Goal: Task Accomplishment & Management: Manage account settings

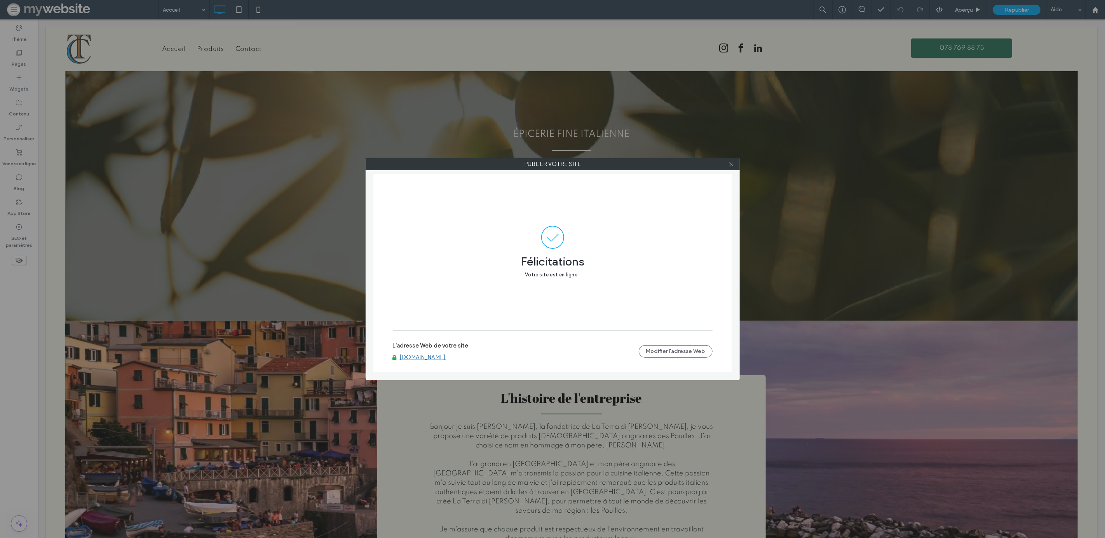
click at [731, 164] on use at bounding box center [731, 164] width 4 height 4
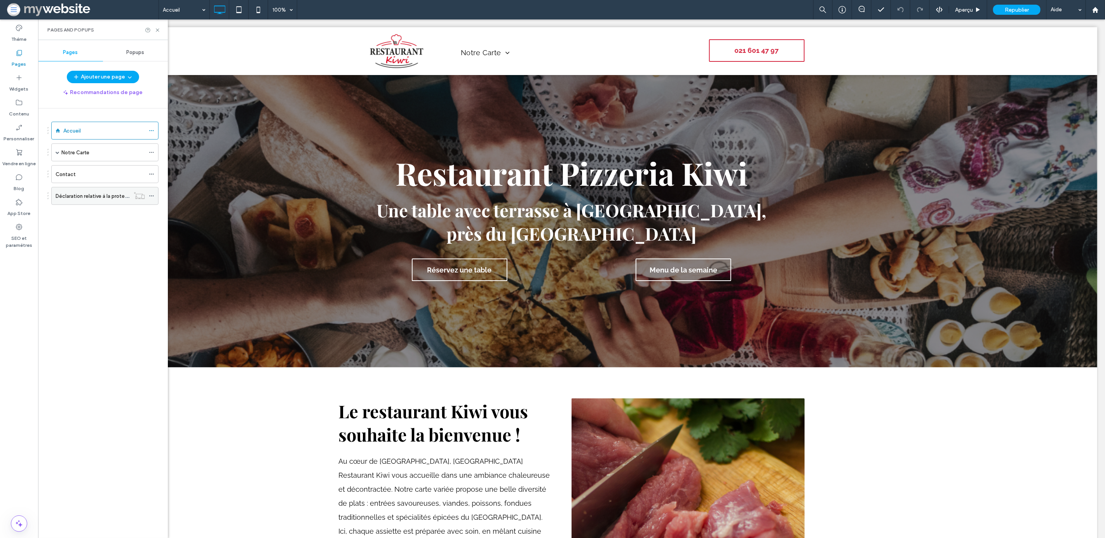
click at [65, 191] on div "Déclaration relative à la protection des données" at bounding box center [93, 195] width 74 height 17
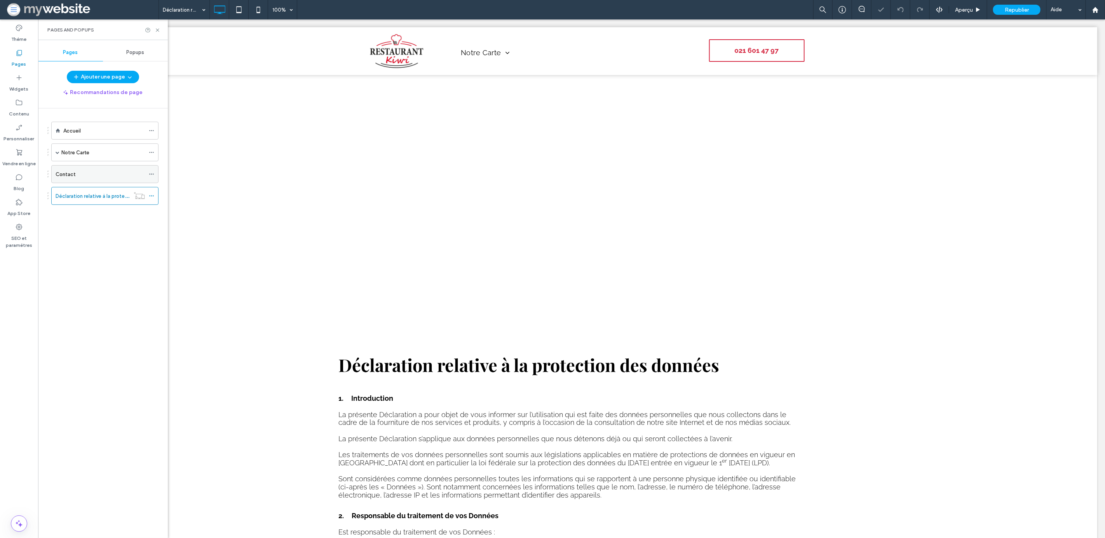
click at [77, 179] on div "Contact" at bounding box center [100, 173] width 89 height 17
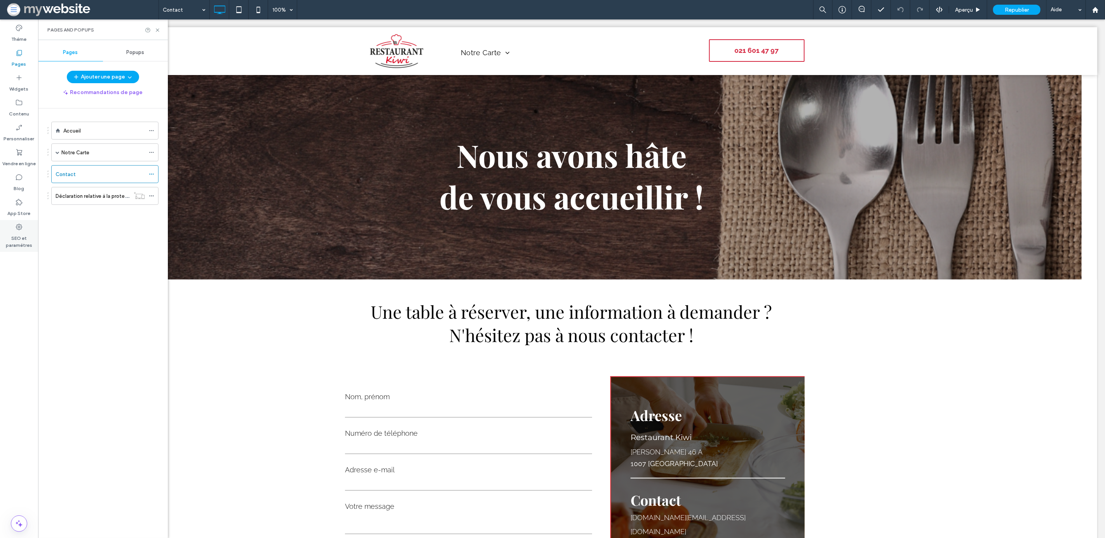
click at [19, 243] on label "SEO et paramètres" at bounding box center [19, 240] width 38 height 18
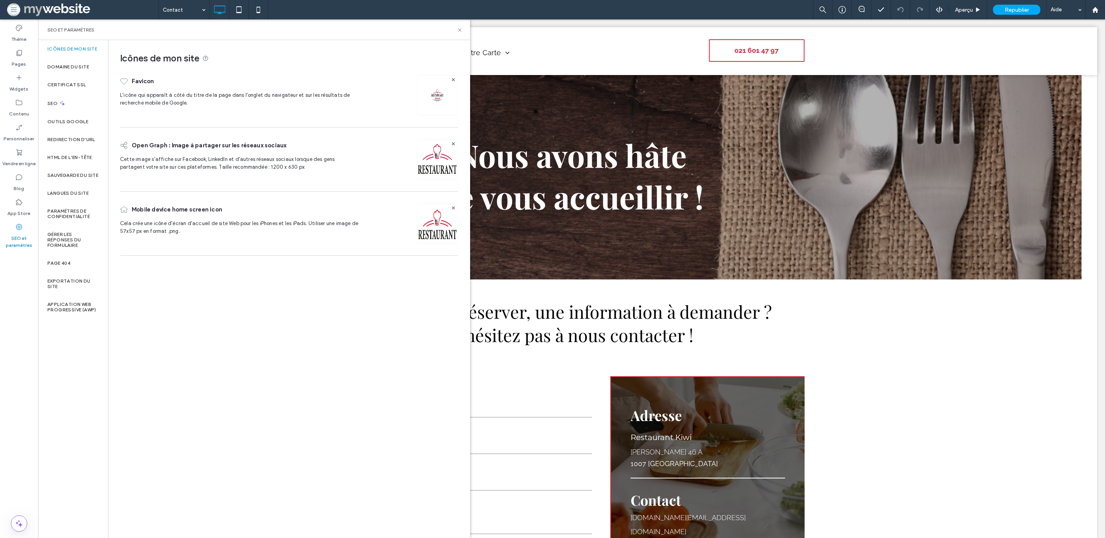
click at [427, 223] on img at bounding box center [438, 233] width 40 height 53
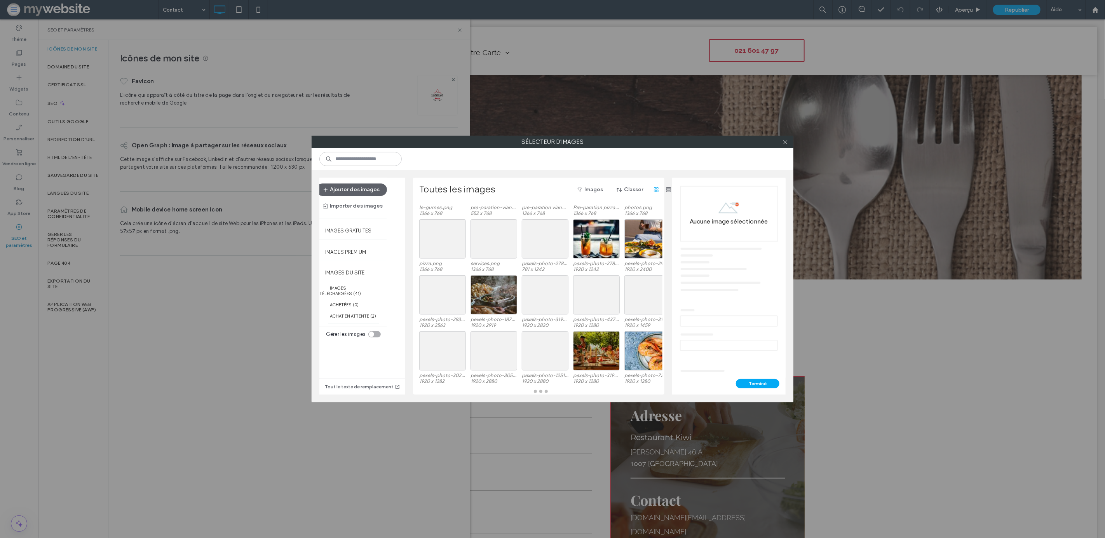
scroll to position [55, 0]
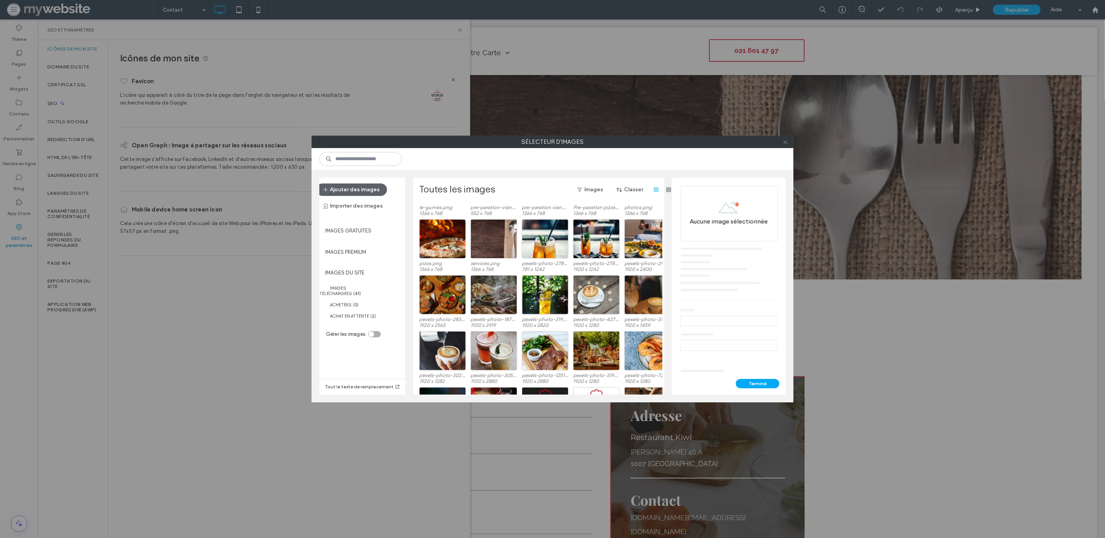
click at [786, 144] on icon at bounding box center [785, 142] width 6 height 6
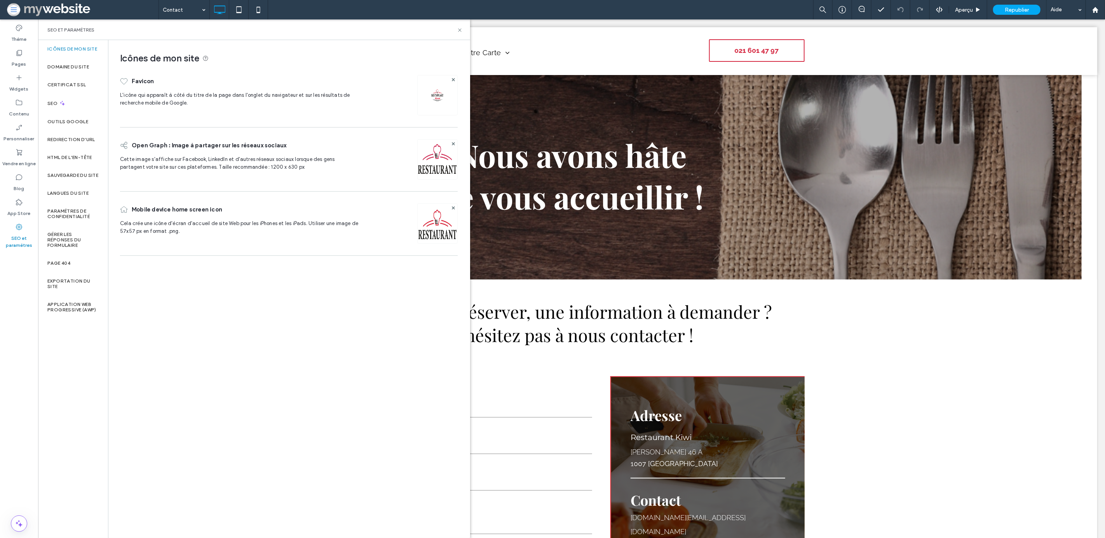
click at [431, 232] on img at bounding box center [438, 233] width 40 height 53
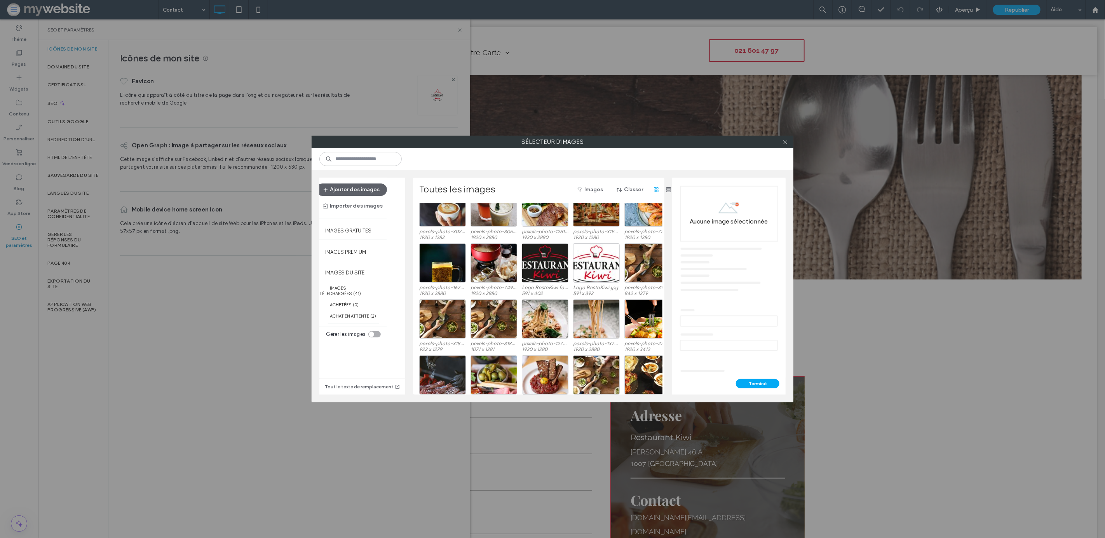
scroll to position [196, 0]
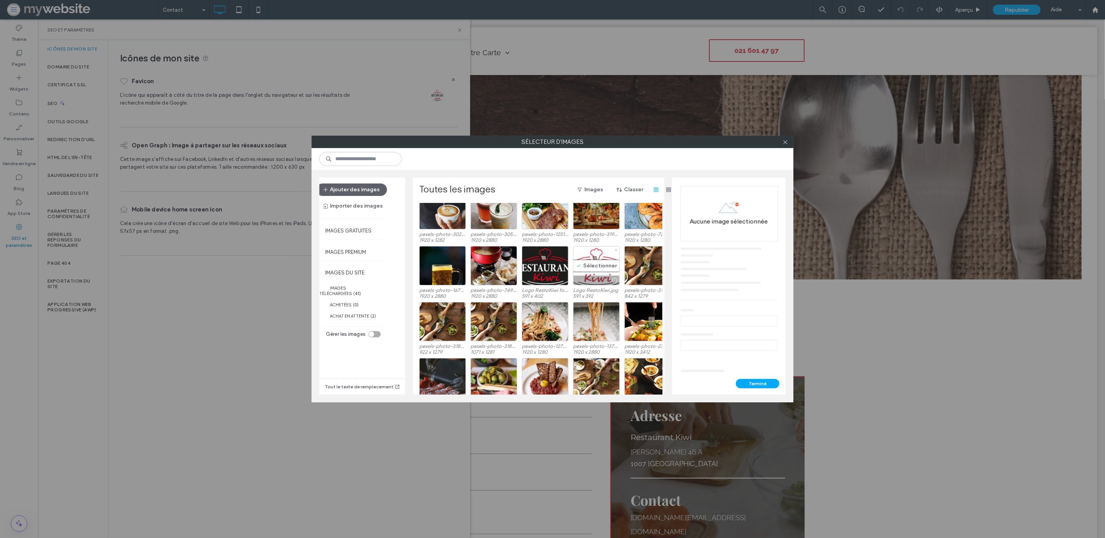
click at [599, 268] on div "Sélectionner" at bounding box center [596, 265] width 47 height 39
click at [751, 383] on button "Terminé" at bounding box center [758, 383] width 44 height 9
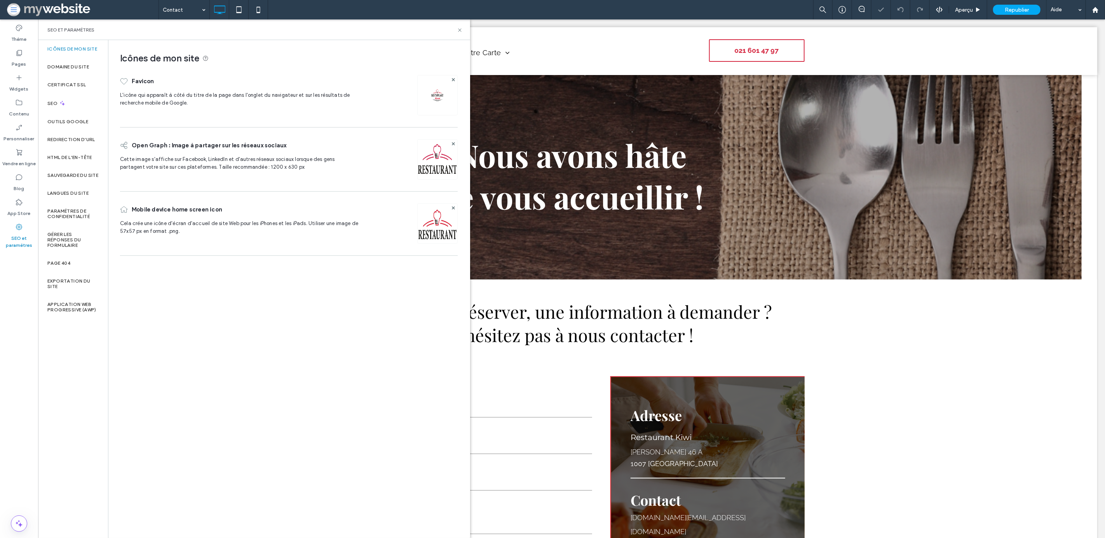
click at [431, 160] on img at bounding box center [438, 169] width 40 height 53
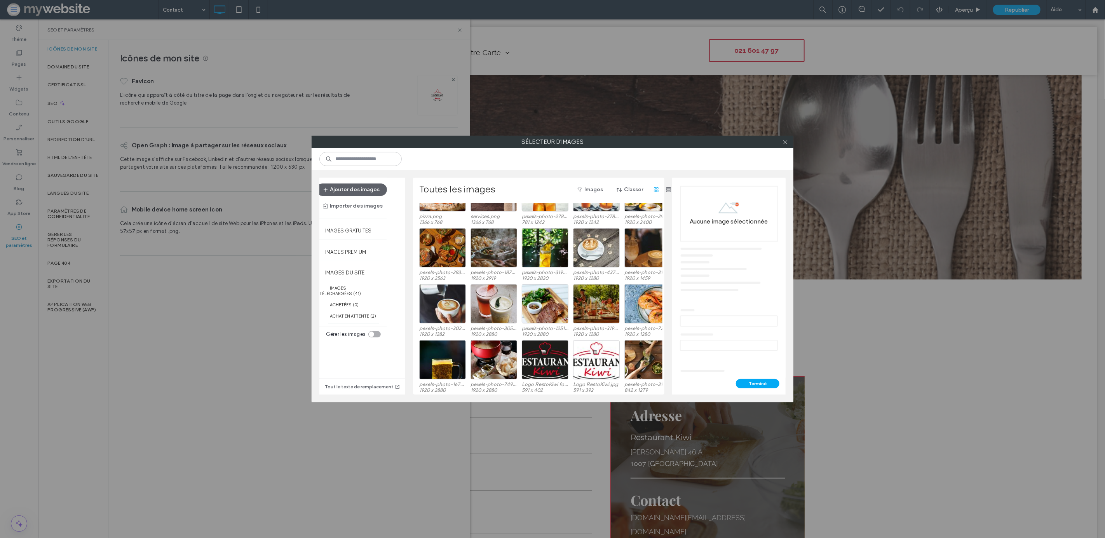
scroll to position [104, 0]
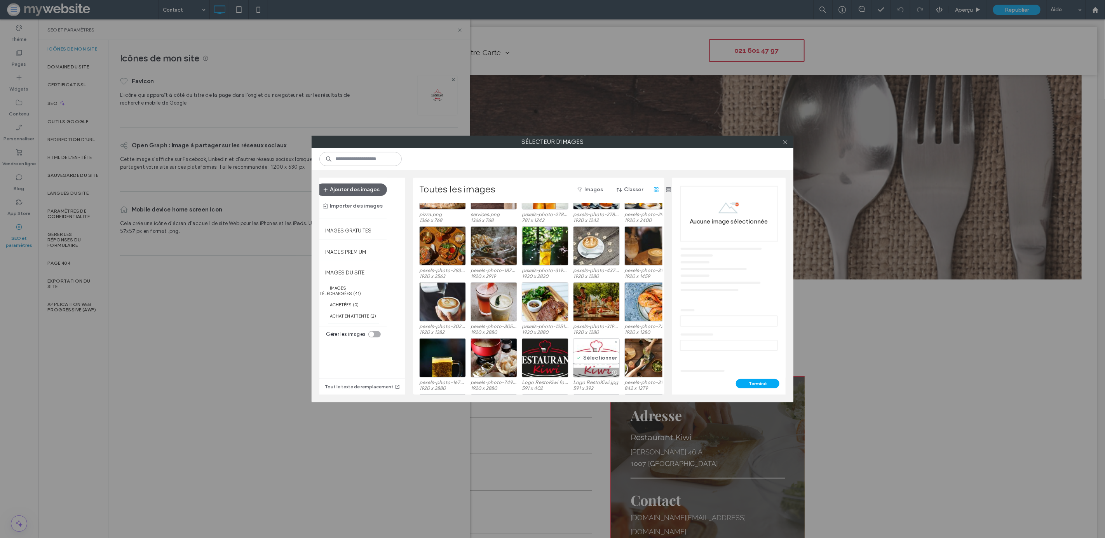
click at [594, 353] on div "Sélectionner" at bounding box center [596, 357] width 47 height 39
click at [754, 384] on button "Terminé" at bounding box center [758, 383] width 44 height 9
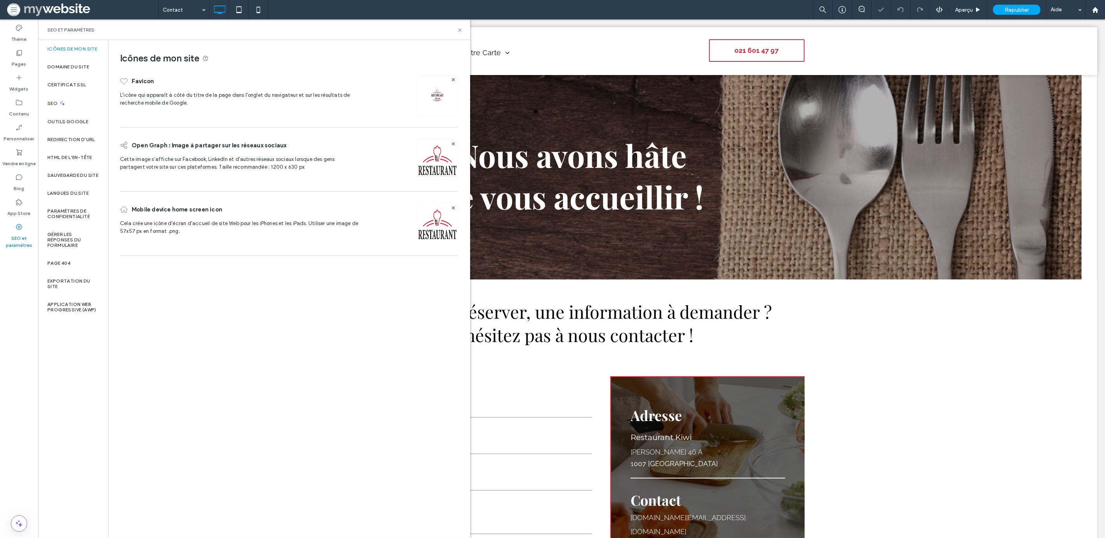
click at [427, 104] on div at bounding box center [437, 95] width 40 height 40
click at [1014, 8] on span "Republier" at bounding box center [1017, 10] width 24 height 7
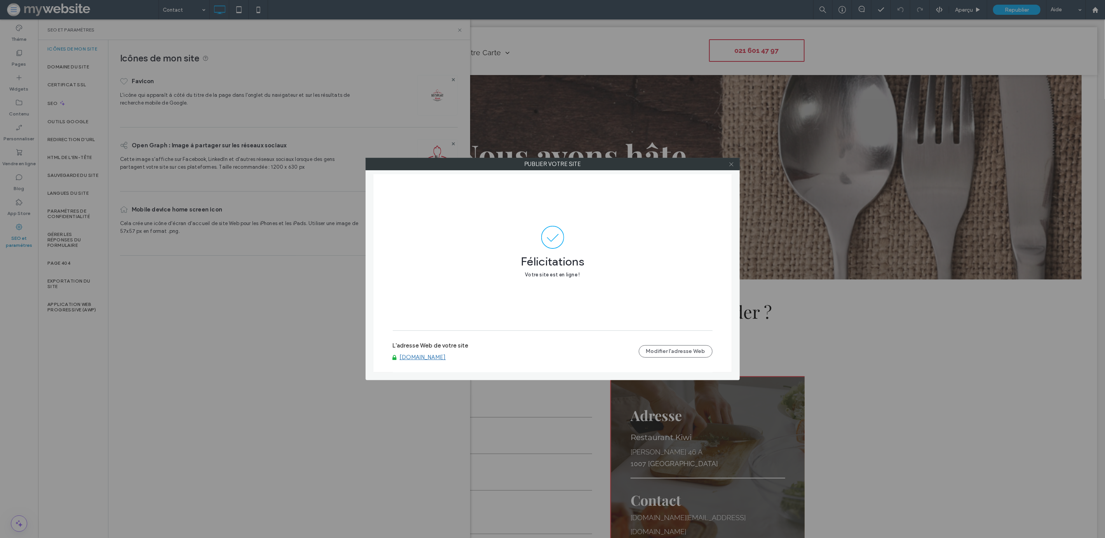
click at [732, 166] on icon at bounding box center [731, 164] width 6 height 6
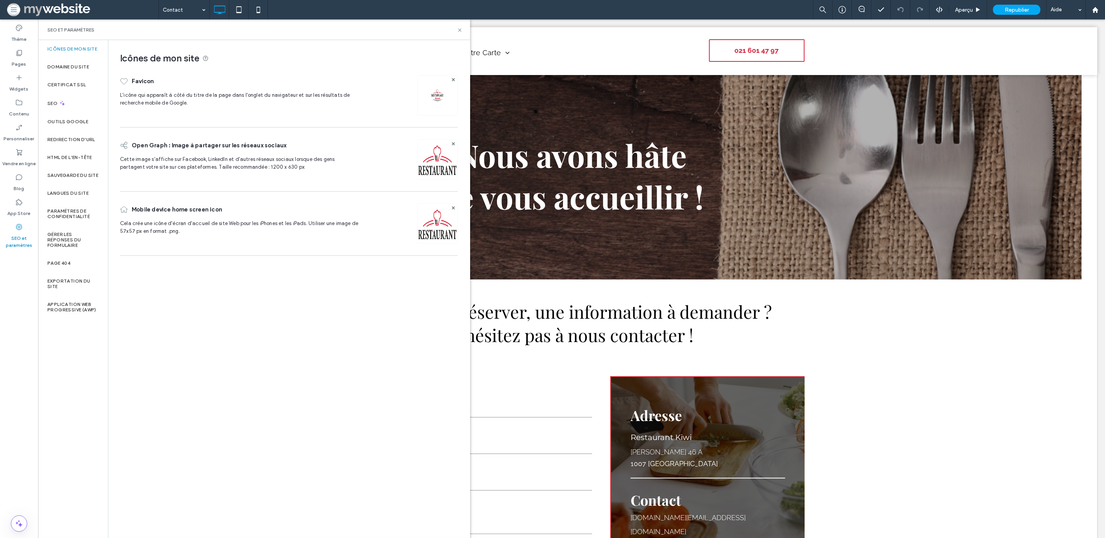
click at [280, 219] on div "Mobile device home screen icon" at bounding box center [240, 209] width 240 height 20
click at [69, 108] on div "SEO" at bounding box center [73, 103] width 70 height 19
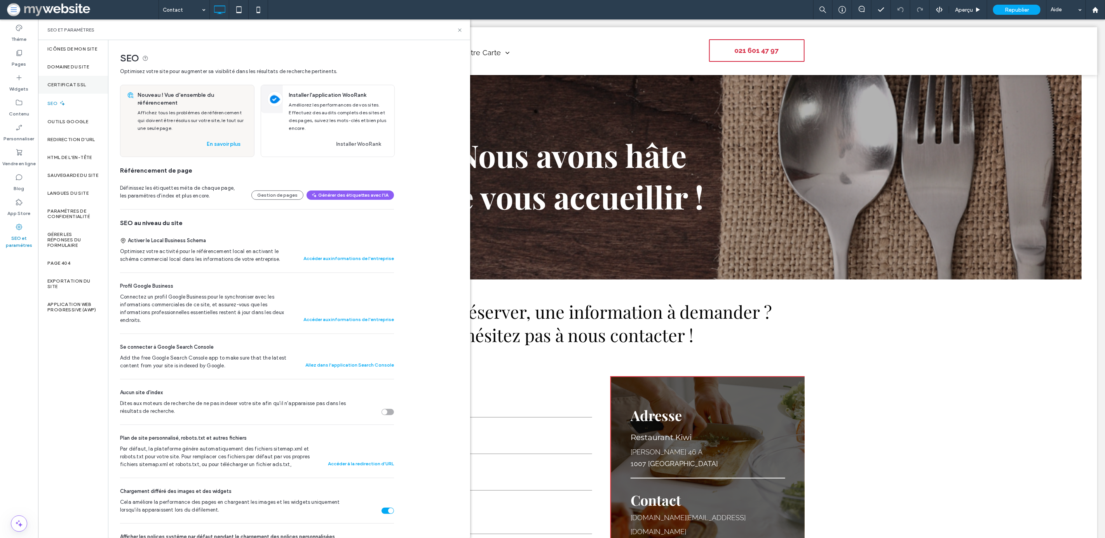
click at [91, 86] on div "Certificat SSL" at bounding box center [73, 85] width 70 height 18
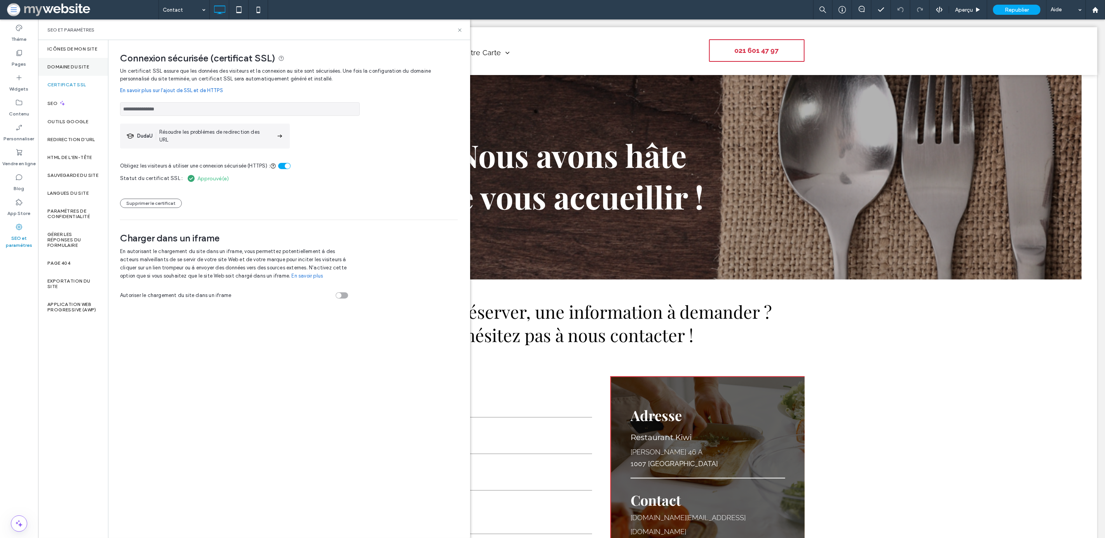
click at [87, 61] on div "Domaine du site" at bounding box center [73, 67] width 70 height 18
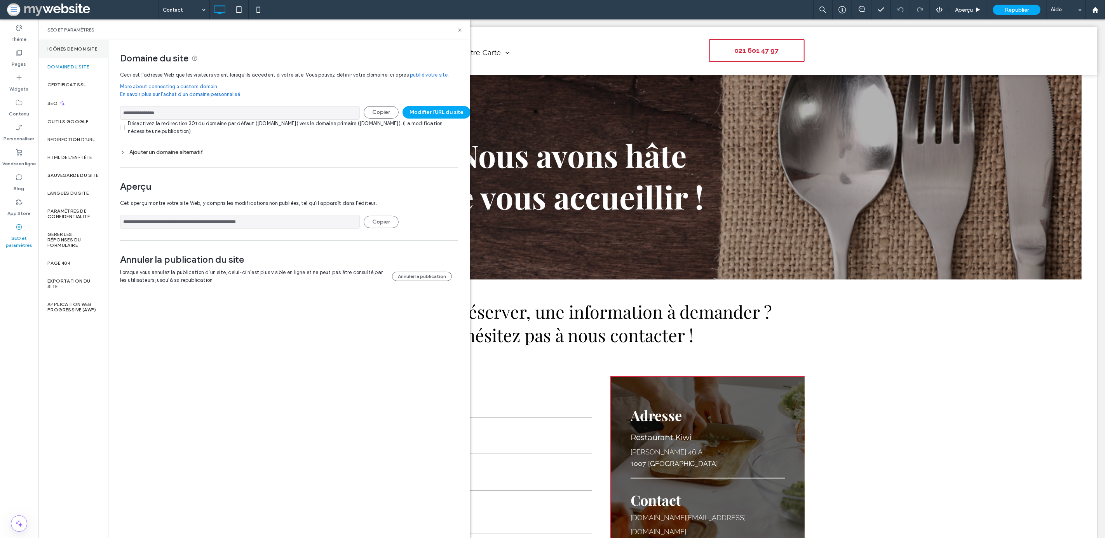
click at [98, 46] on div "Icônes de mon site" at bounding box center [73, 49] width 70 height 18
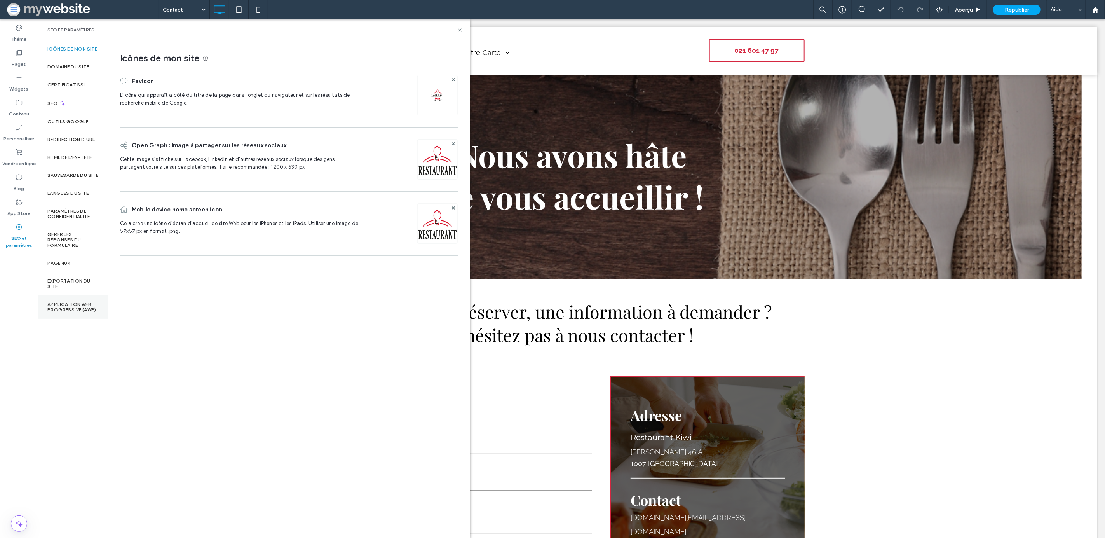
click at [78, 312] on label "Application Web progressive (AWP)" at bounding box center [72, 306] width 51 height 11
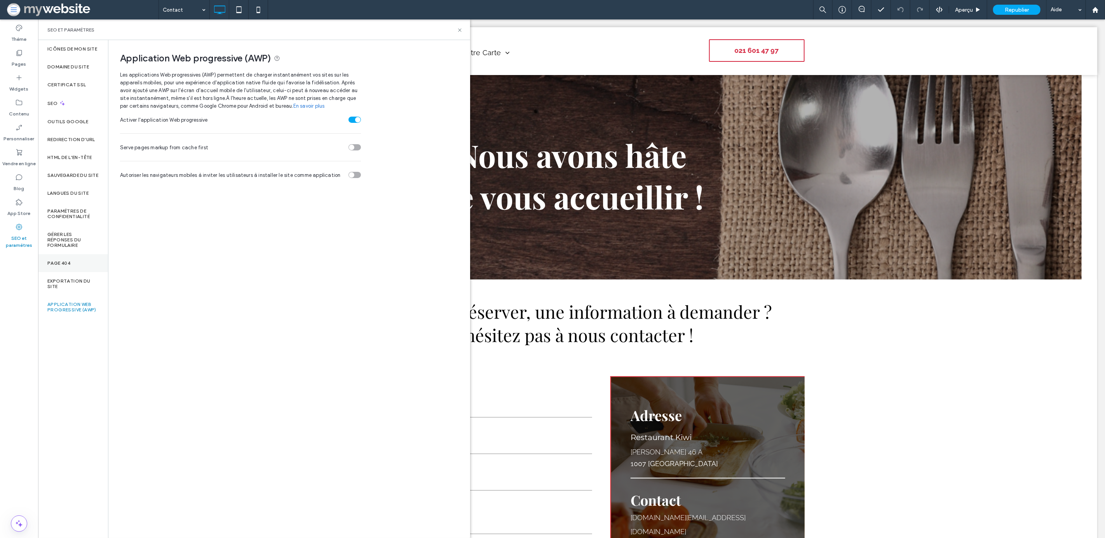
click at [89, 268] on div "Page 404" at bounding box center [73, 263] width 70 height 18
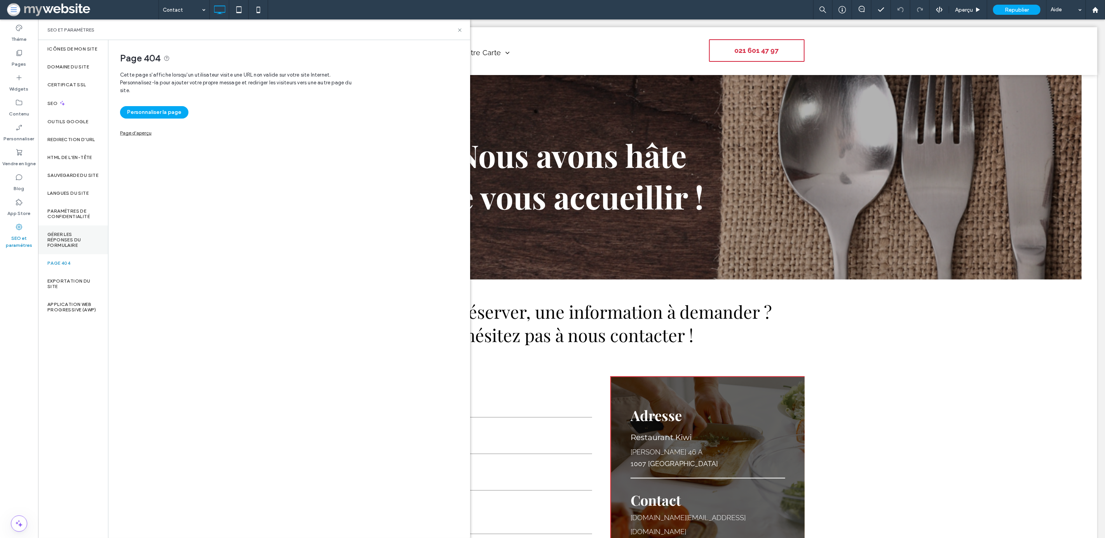
click at [89, 248] on label "Gérer les réponses du formulaire" at bounding box center [72, 240] width 51 height 16
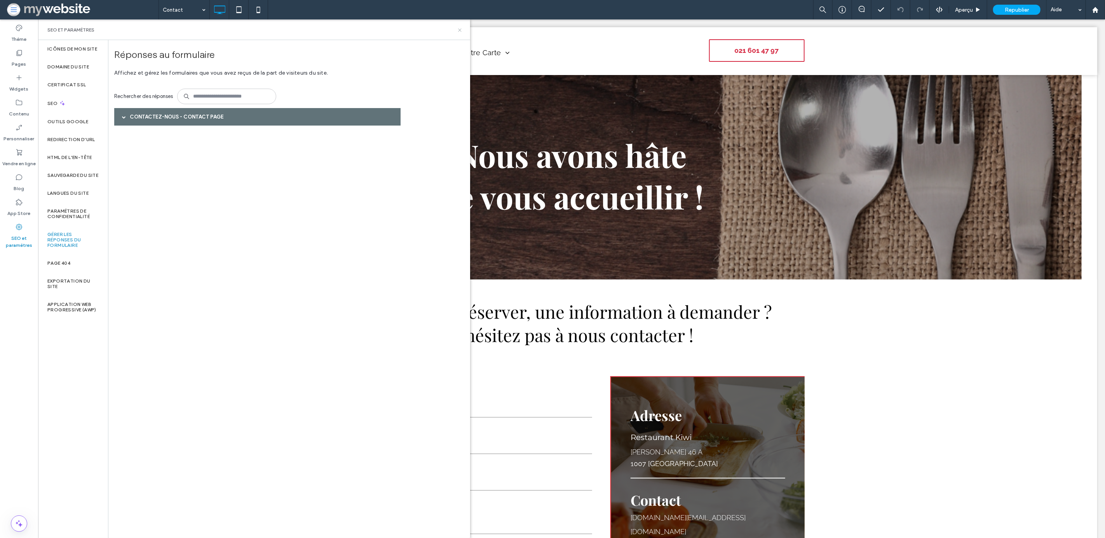
click at [460, 31] on icon at bounding box center [460, 30] width 6 height 6
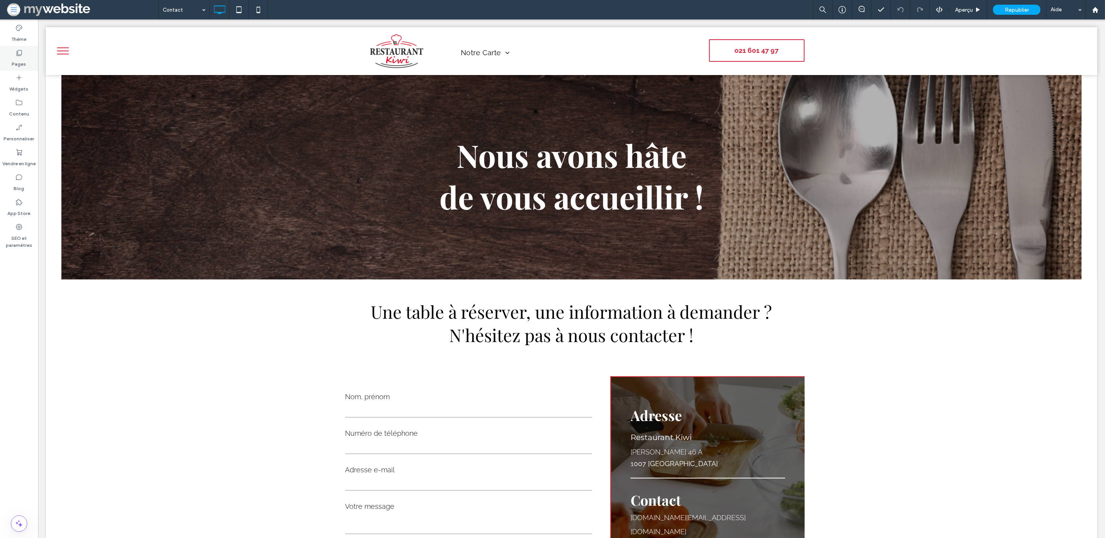
click at [20, 56] on icon at bounding box center [19, 53] width 8 height 8
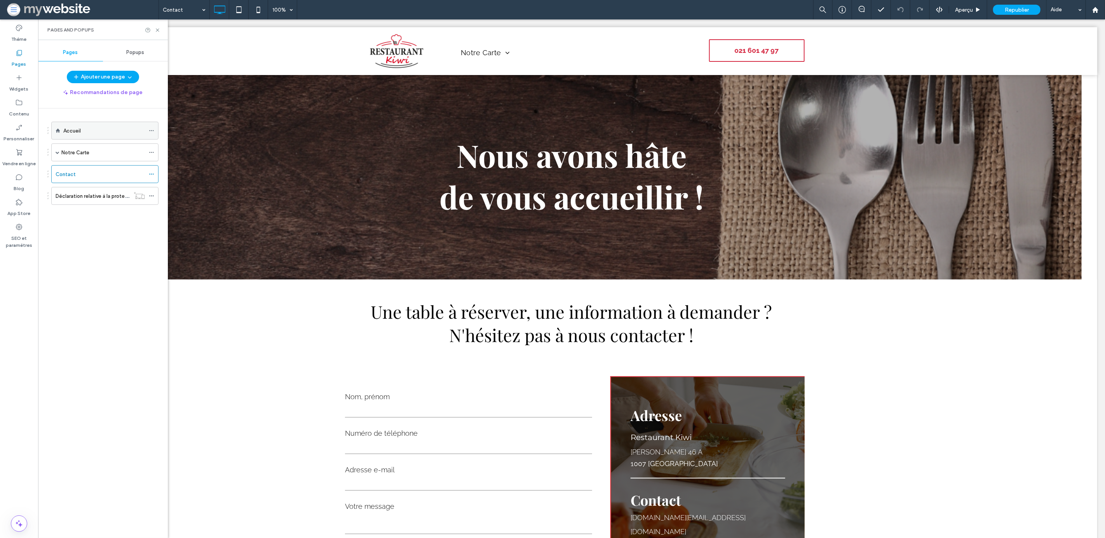
click at [95, 134] on div "Accueil" at bounding box center [104, 131] width 82 height 8
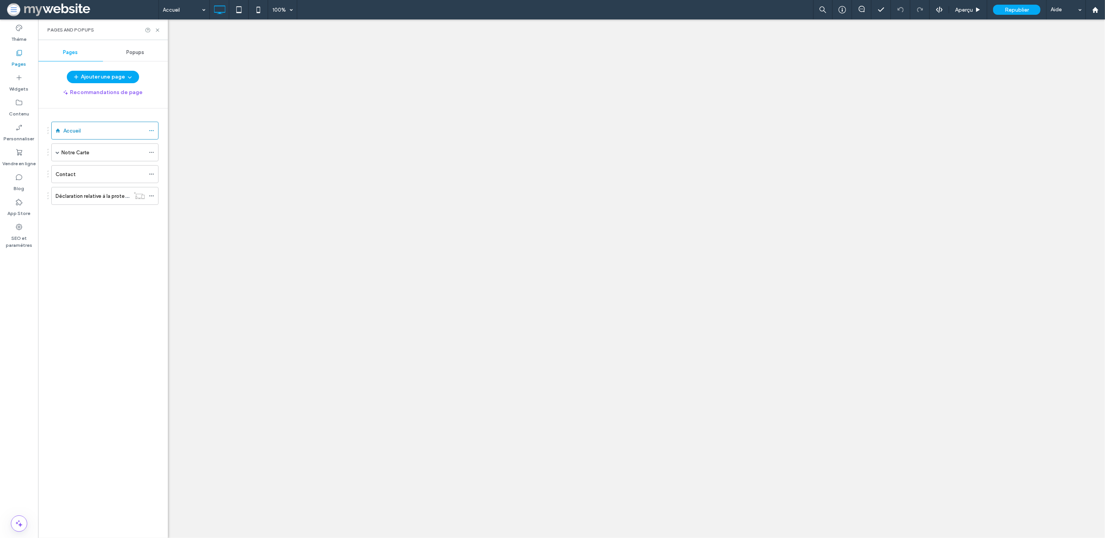
click at [143, 51] on div "Accueil 100% Aperçu Republier Aide Commentaires sur le site Commentaires sur le…" at bounding box center [552, 269] width 1105 height 538
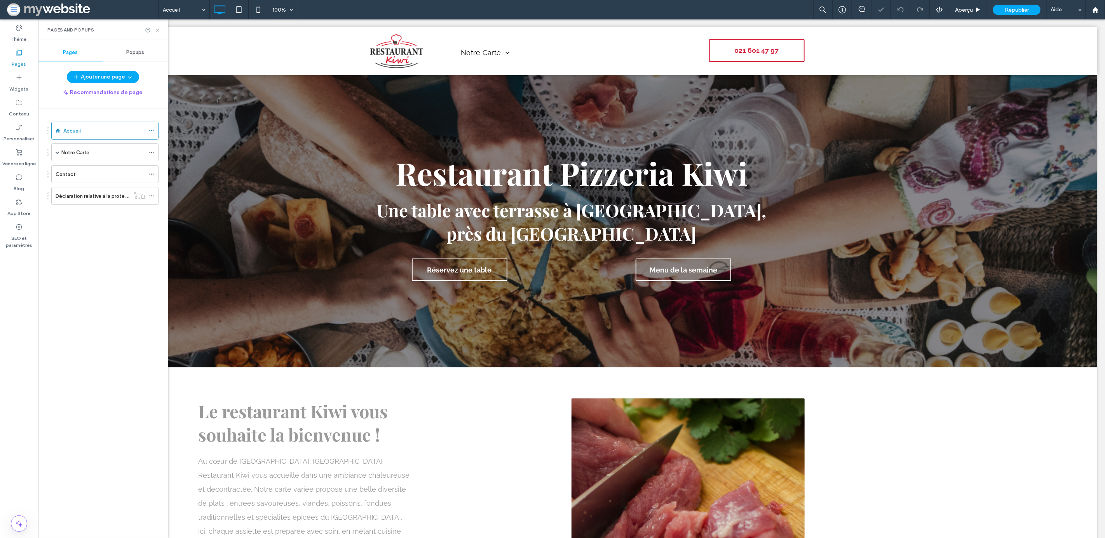
click at [131, 52] on span "Popups" at bounding box center [136, 52] width 18 height 6
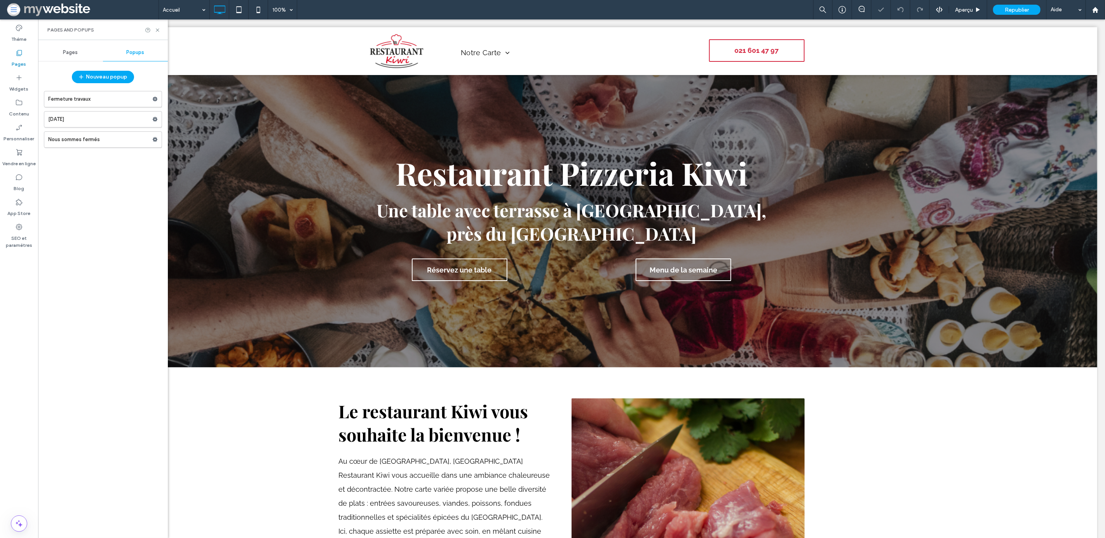
click at [145, 52] on div "Popups" at bounding box center [135, 52] width 65 height 17
click at [96, 143] on label "Nous sommes fermés" at bounding box center [100, 140] width 104 height 16
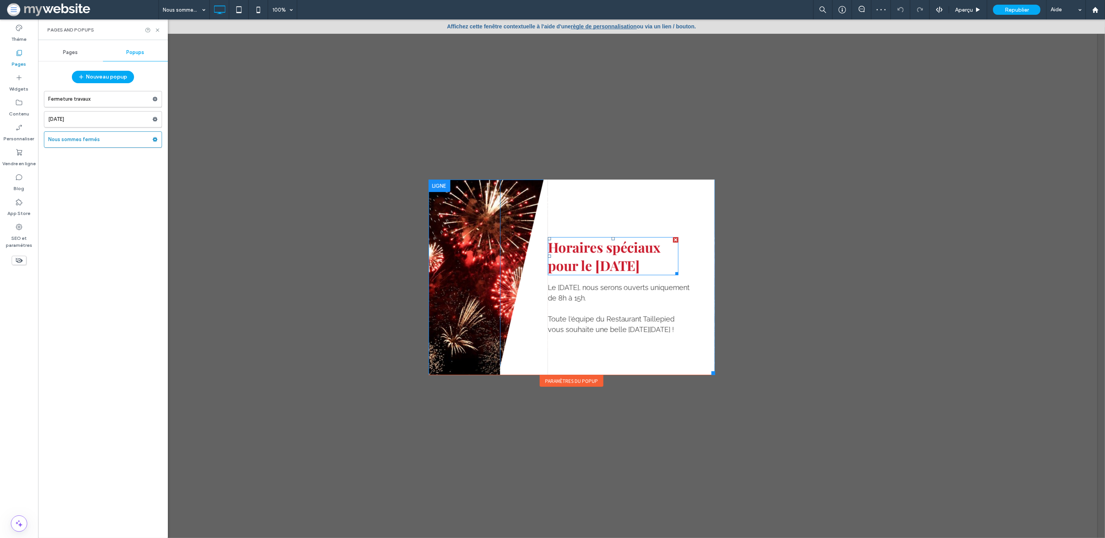
click at [582, 265] on span "Horaires spéciaux pour le 1er août" at bounding box center [603, 256] width 113 height 37
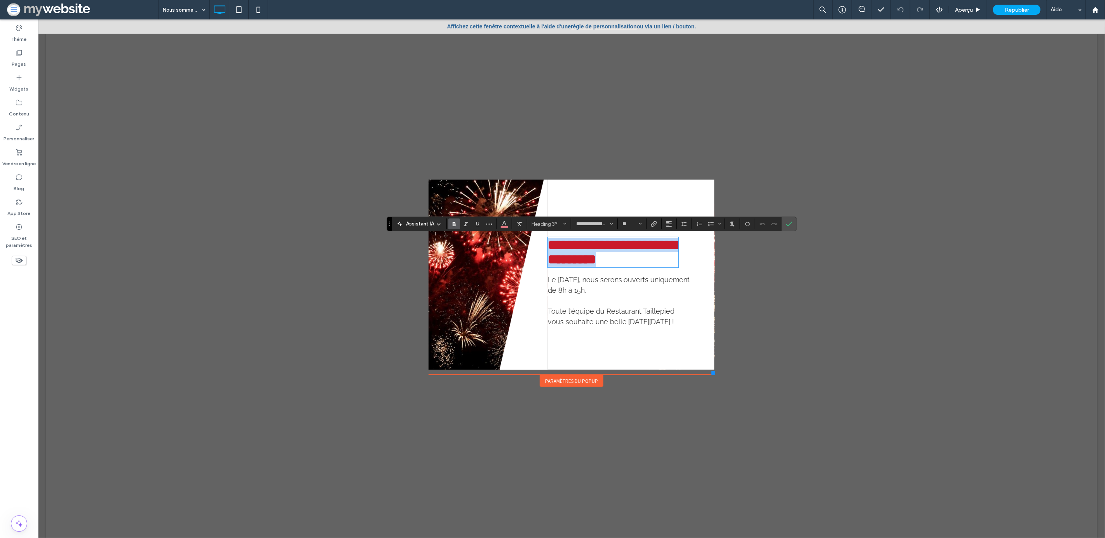
click at [624, 266] on span "**********" at bounding box center [615, 252] width 136 height 28
drag, startPoint x: 648, startPoint y: 265, endPoint x: 547, endPoint y: 265, distance: 101.4
click at [547, 265] on h3 "**********" at bounding box center [612, 252] width 131 height 29
click at [25, 61] on div "Pages" at bounding box center [19, 58] width 38 height 25
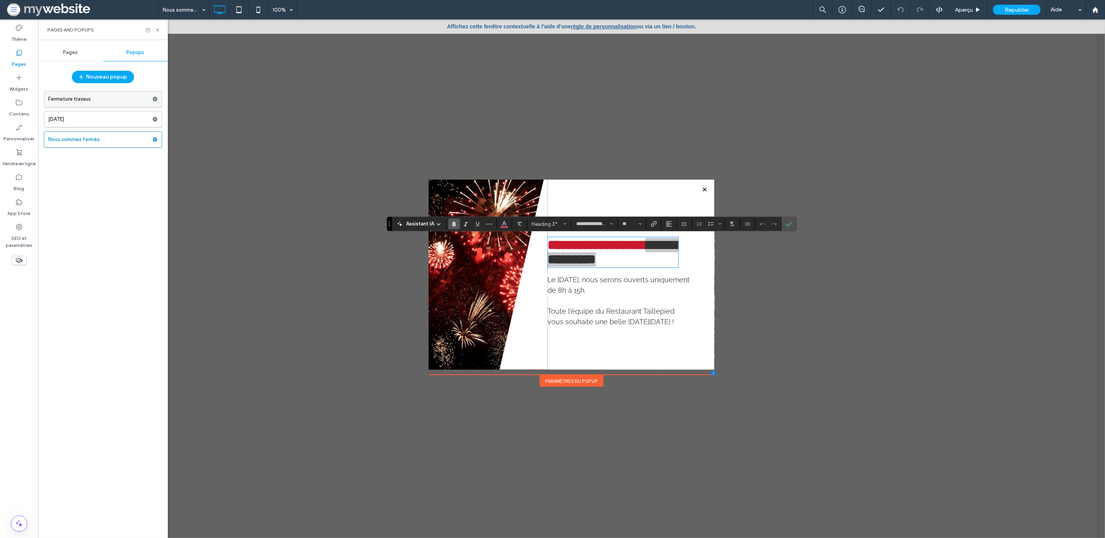
click at [132, 101] on label "Fermeture travaux" at bounding box center [100, 99] width 104 height 16
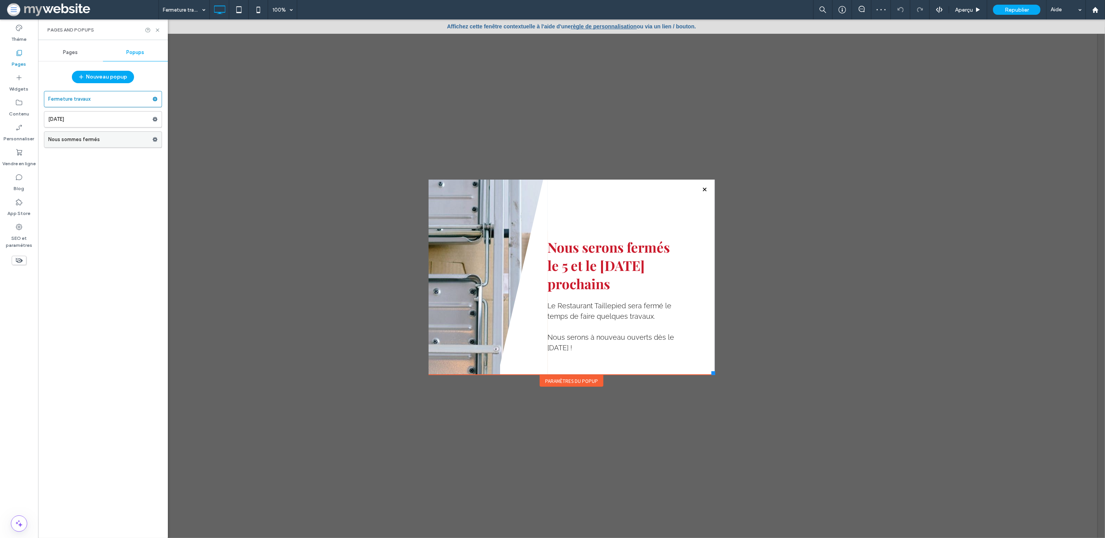
click at [122, 141] on label "Nous sommes fermés" at bounding box center [100, 140] width 104 height 16
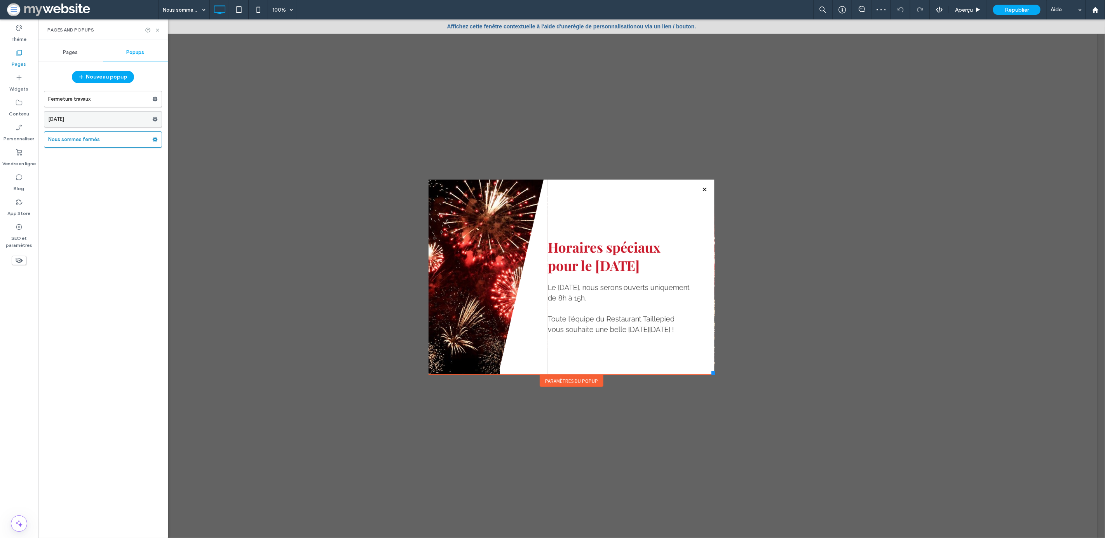
click at [108, 112] on label "Jeûne fédéral" at bounding box center [100, 119] width 104 height 16
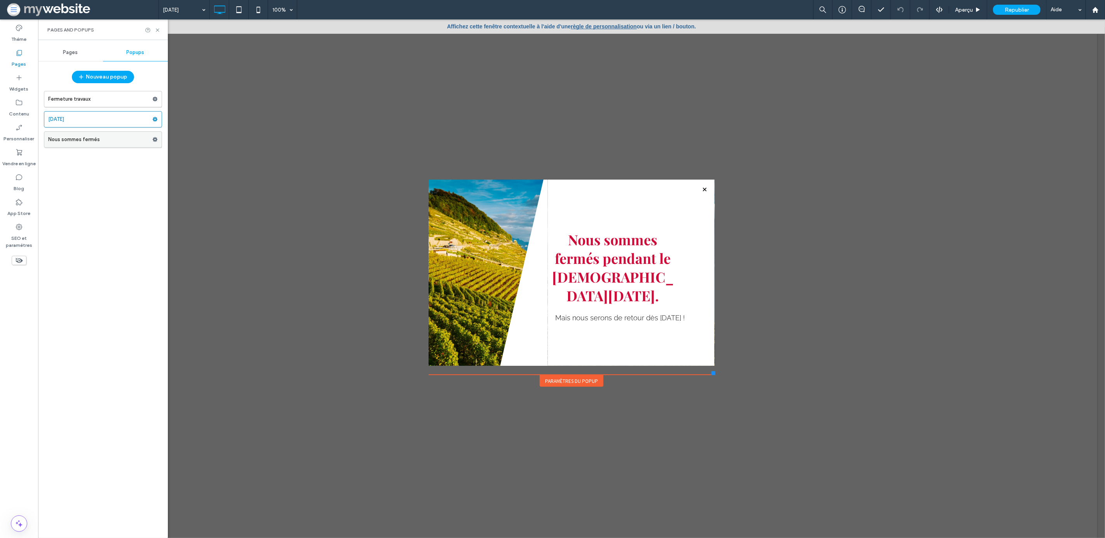
click at [99, 136] on label "Nous sommes fermés" at bounding box center [100, 140] width 104 height 16
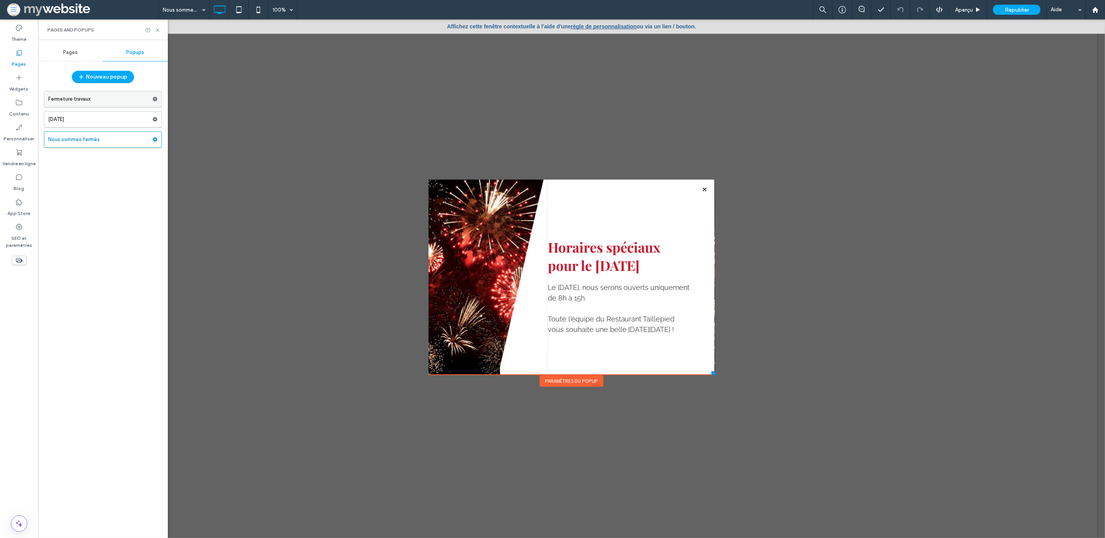
click at [134, 102] on label "Fermeture travaux" at bounding box center [100, 99] width 104 height 16
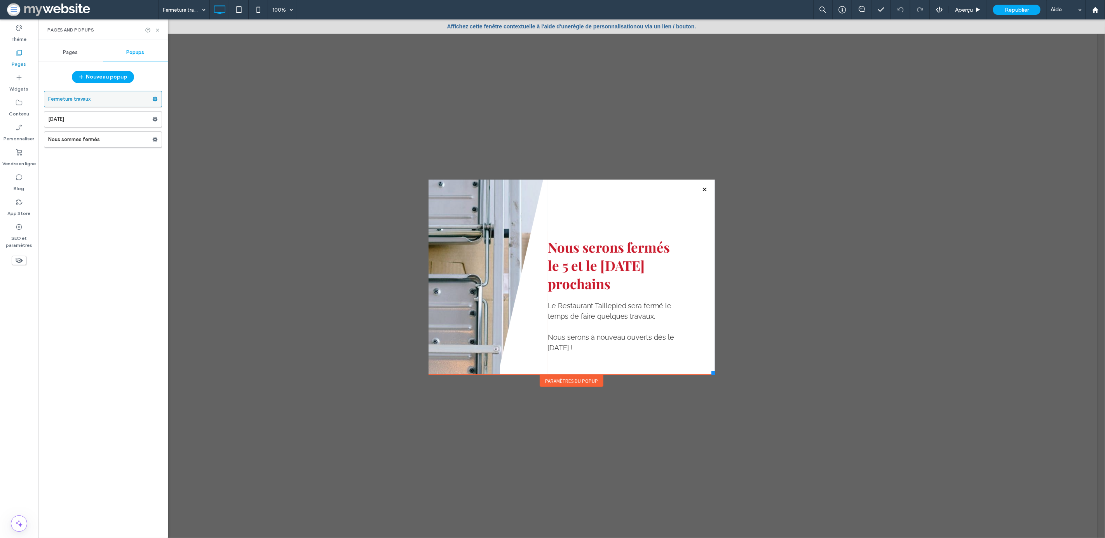
click at [154, 99] on use at bounding box center [155, 99] width 5 height 5
click at [210, 112] on label "Dupliquer" at bounding box center [207, 115] width 55 height 7
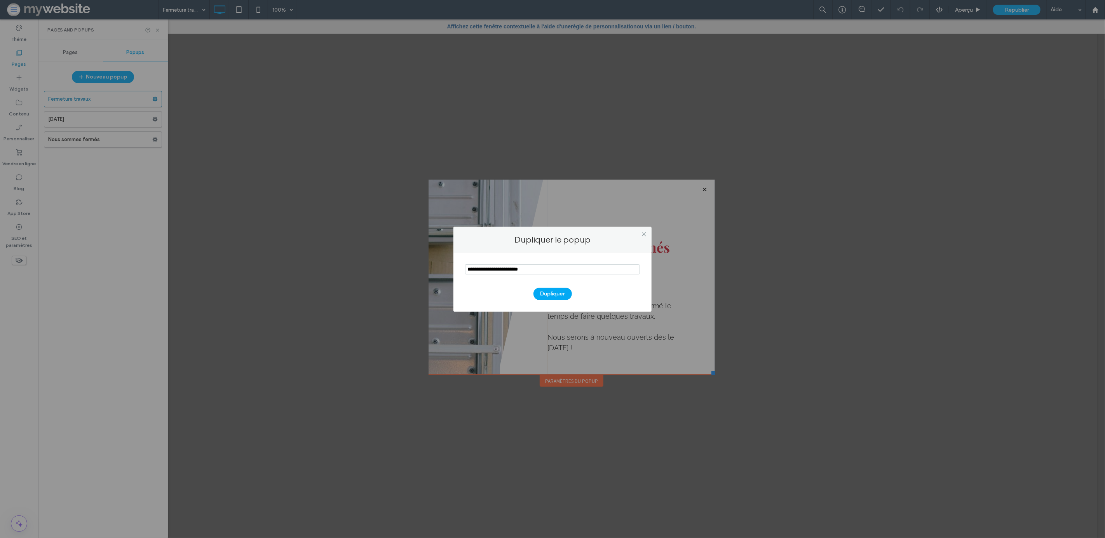
drag, startPoint x: 490, startPoint y: 269, endPoint x: 448, endPoint y: 268, distance: 42.7
click at [448, 268] on div "Dupliquer le popup Dupliquer" at bounding box center [552, 269] width 1105 height 538
click at [528, 270] on input "notEmpty" at bounding box center [552, 269] width 175 height 10
drag, startPoint x: 490, startPoint y: 269, endPoint x: 410, endPoint y: 266, distance: 80.1
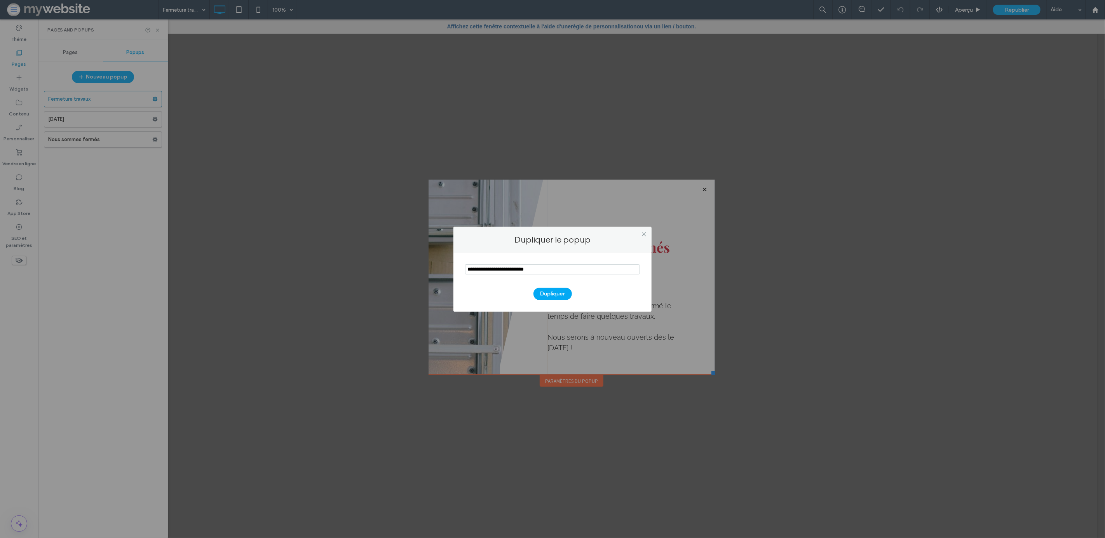
click at [410, 266] on div "Dupliquer le popup Dupliquer" at bounding box center [552, 269] width 1105 height 538
type input "**********"
click at [544, 296] on button "Dupliquer" at bounding box center [552, 293] width 38 height 12
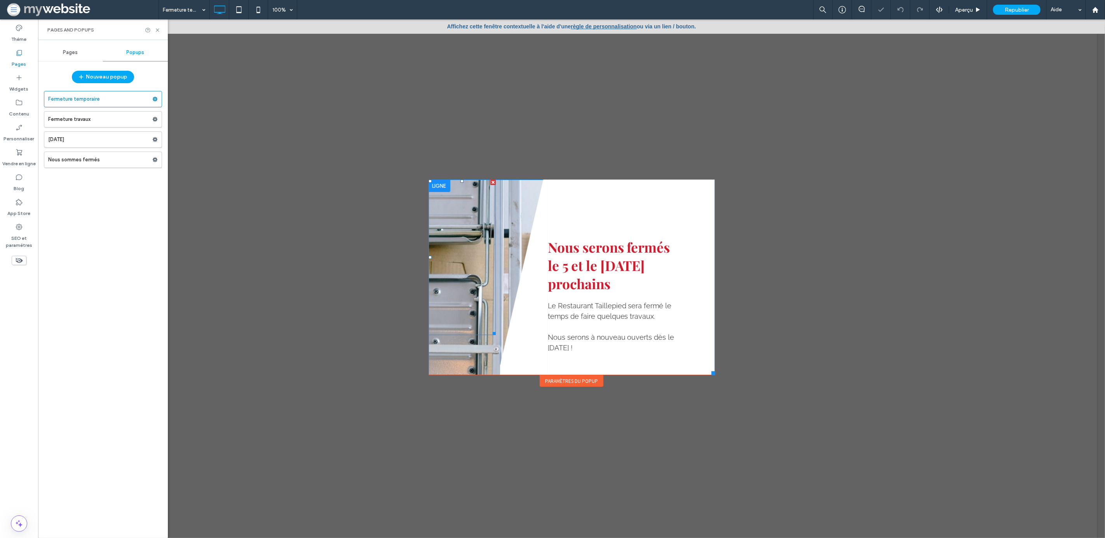
click at [471, 221] on div at bounding box center [461, 256] width 67 height 155
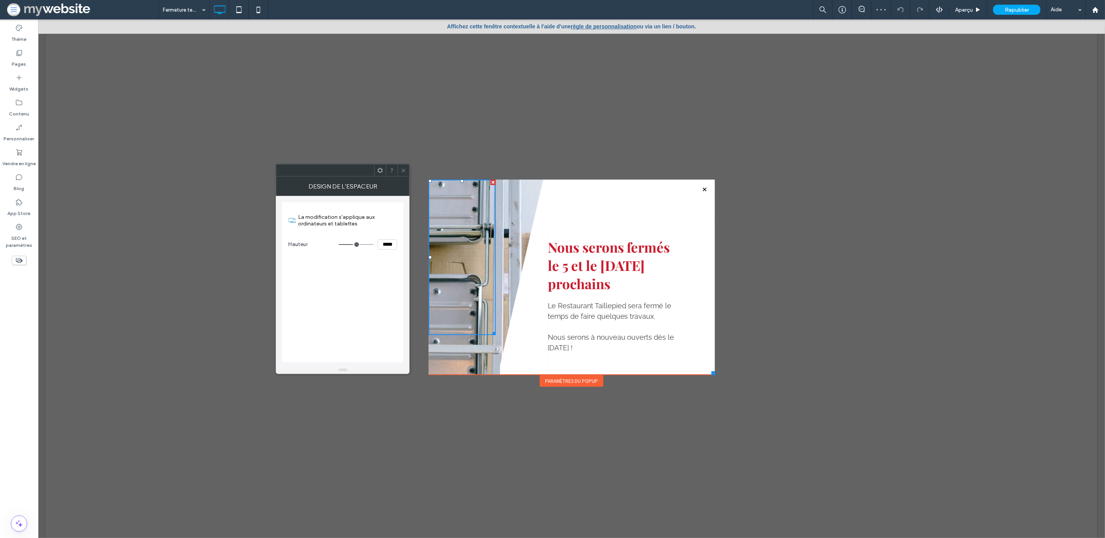
click at [404, 170] on icon at bounding box center [404, 170] width 6 height 6
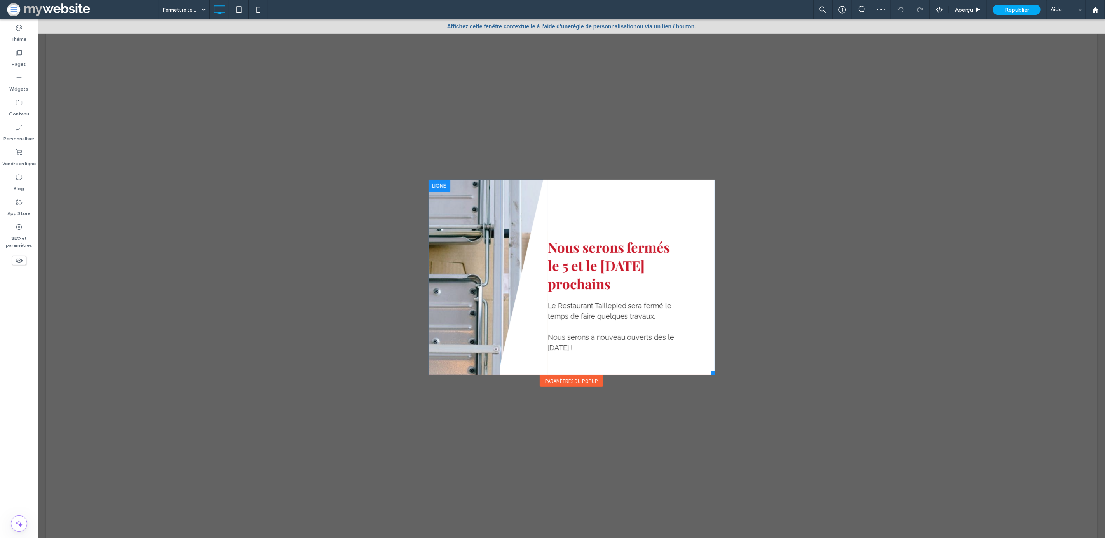
click at [510, 204] on div "Click To Paste" at bounding box center [524, 287] width 48 height 216
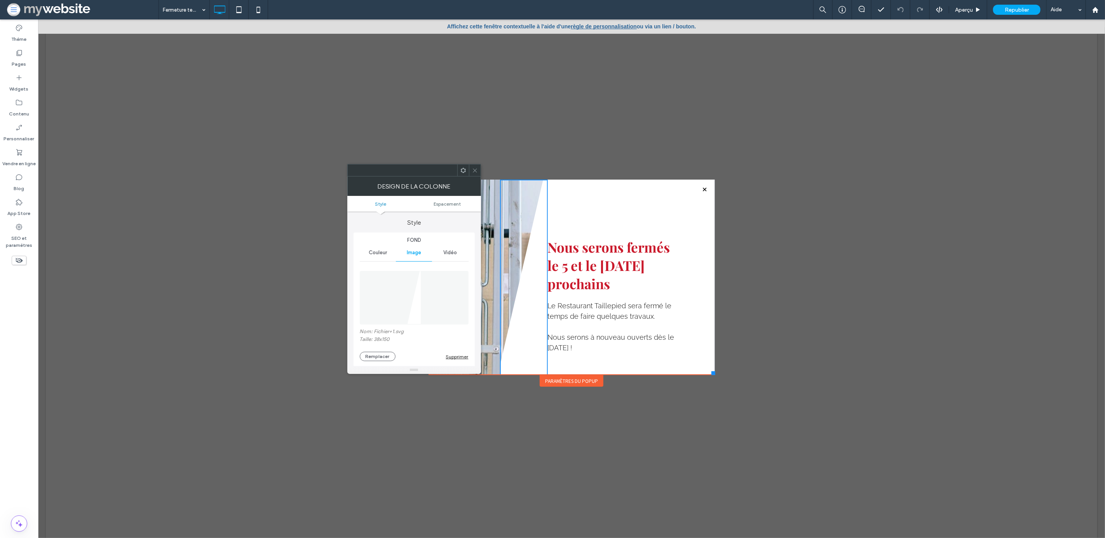
click at [473, 168] on icon at bounding box center [475, 170] width 6 height 6
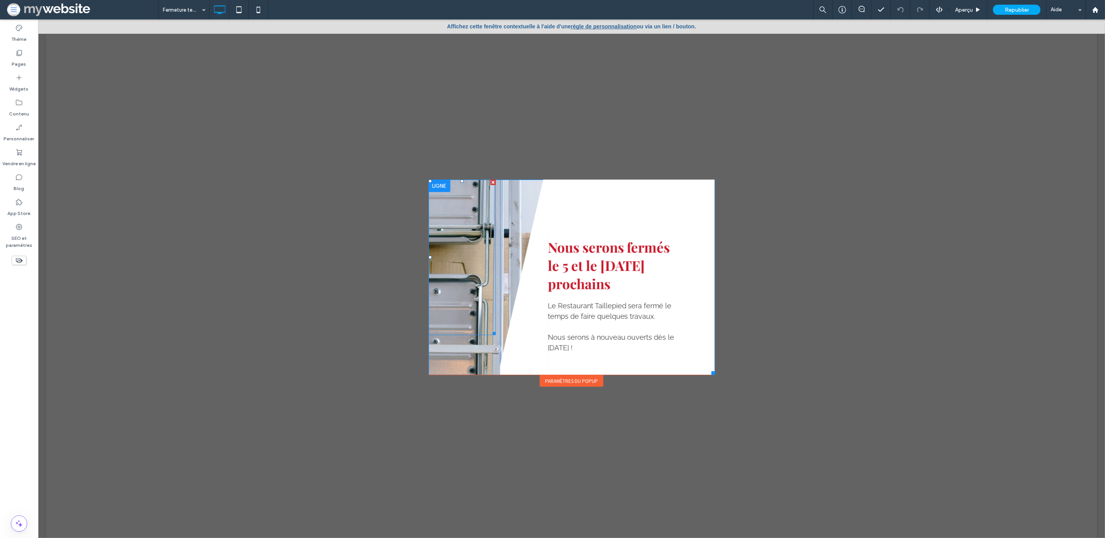
click at [464, 260] on div at bounding box center [461, 256] width 67 height 155
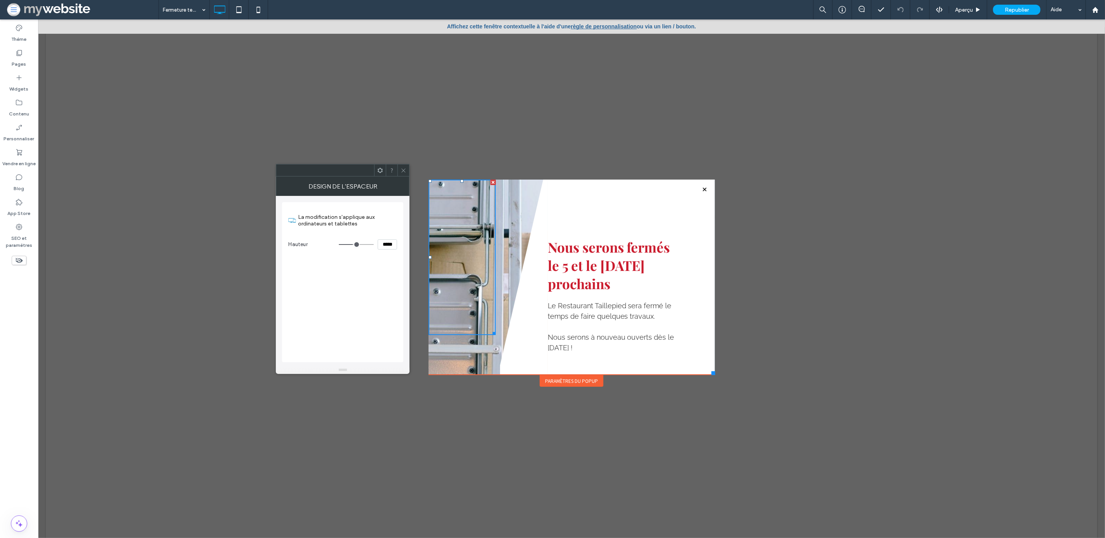
click at [404, 167] on icon at bounding box center [404, 170] width 6 height 6
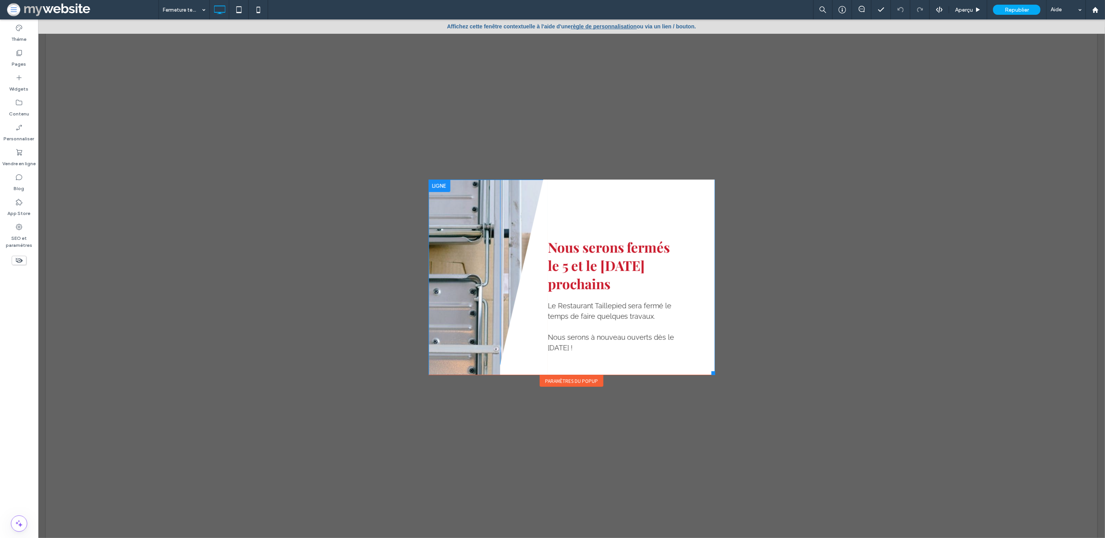
click at [511, 207] on div "Click To Paste" at bounding box center [524, 287] width 48 height 216
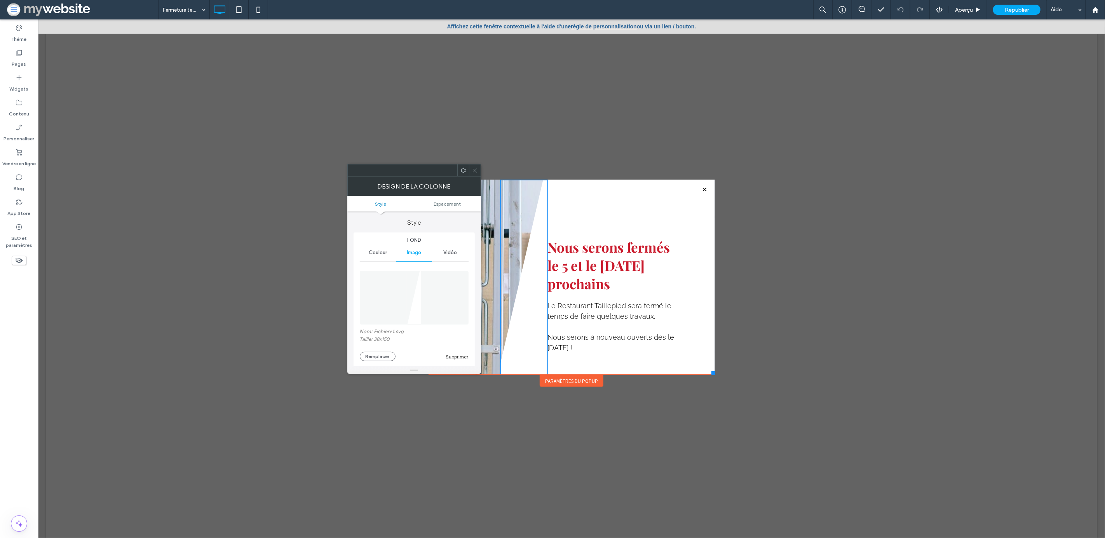
click at [427, 294] on figure at bounding box center [414, 298] width 109 height 54
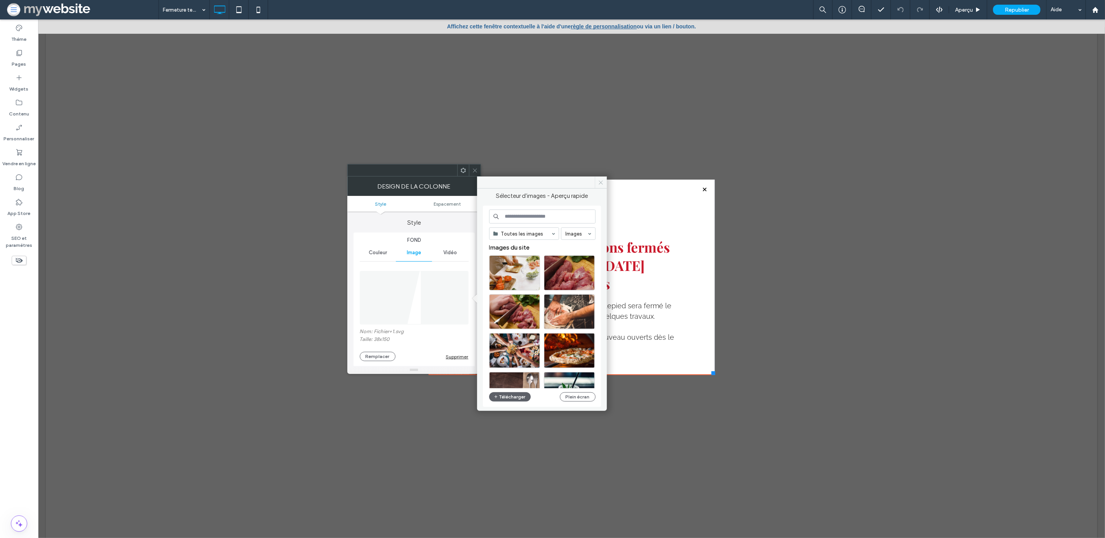
click at [597, 186] on span at bounding box center [601, 182] width 12 height 12
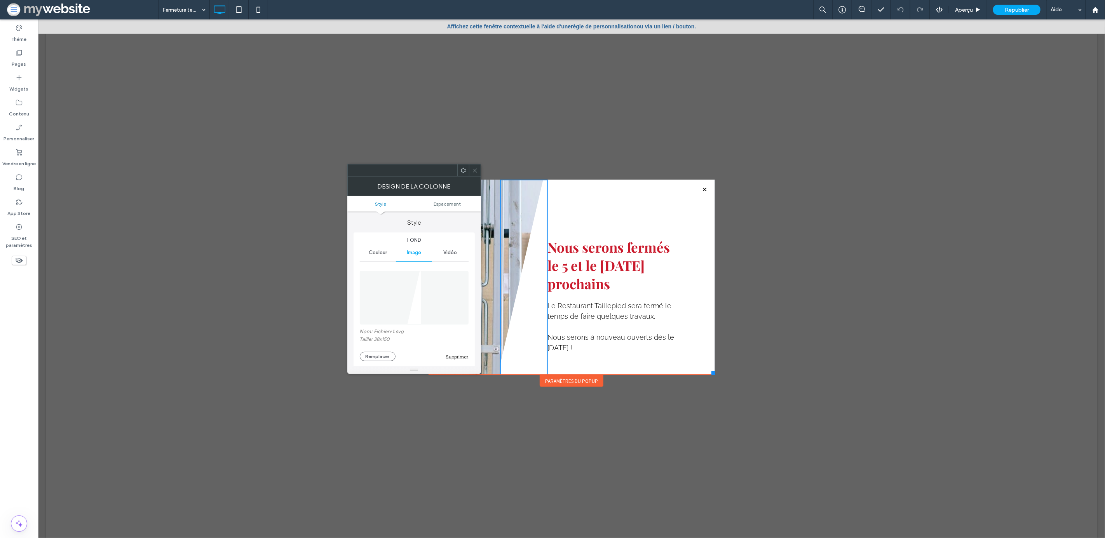
click at [474, 168] on icon at bounding box center [475, 170] width 6 height 6
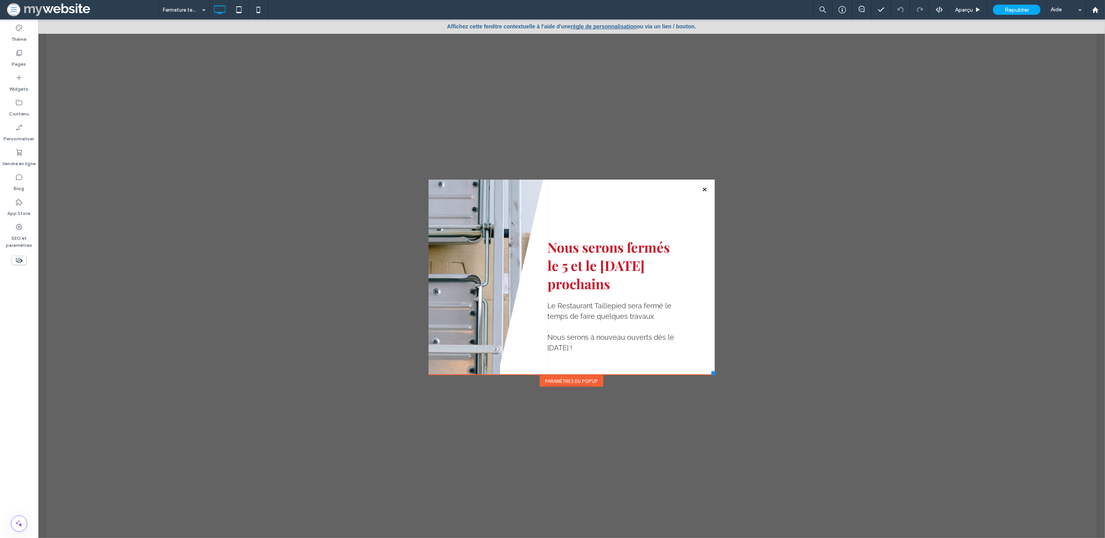
click at [561, 380] on div "Paramètres du popup" at bounding box center [571, 381] width 64 height 12
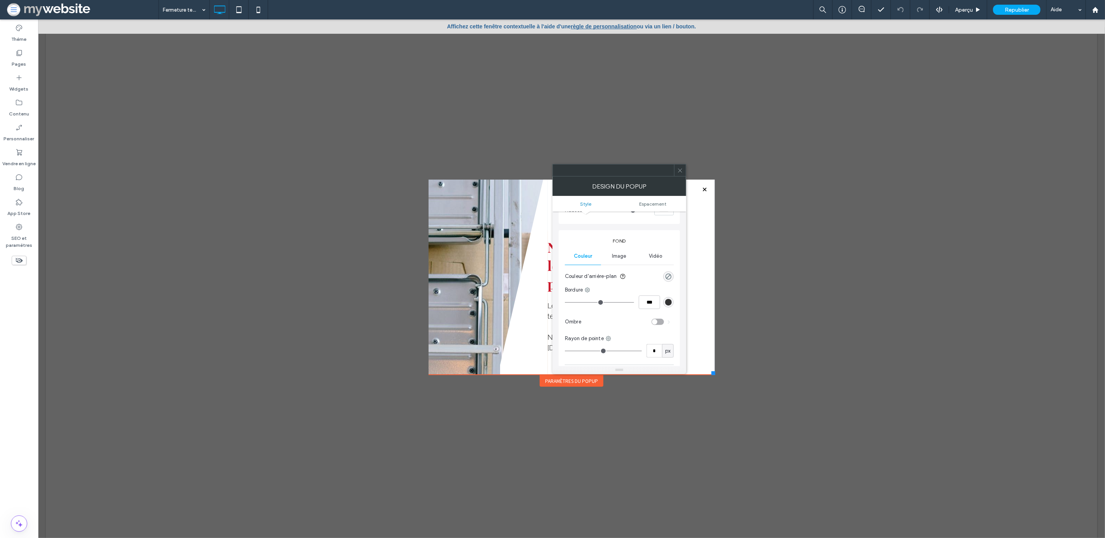
scroll to position [82, 0]
click at [621, 262] on div "Image" at bounding box center [619, 257] width 36 height 17
click at [677, 170] on icon at bounding box center [680, 170] width 6 height 6
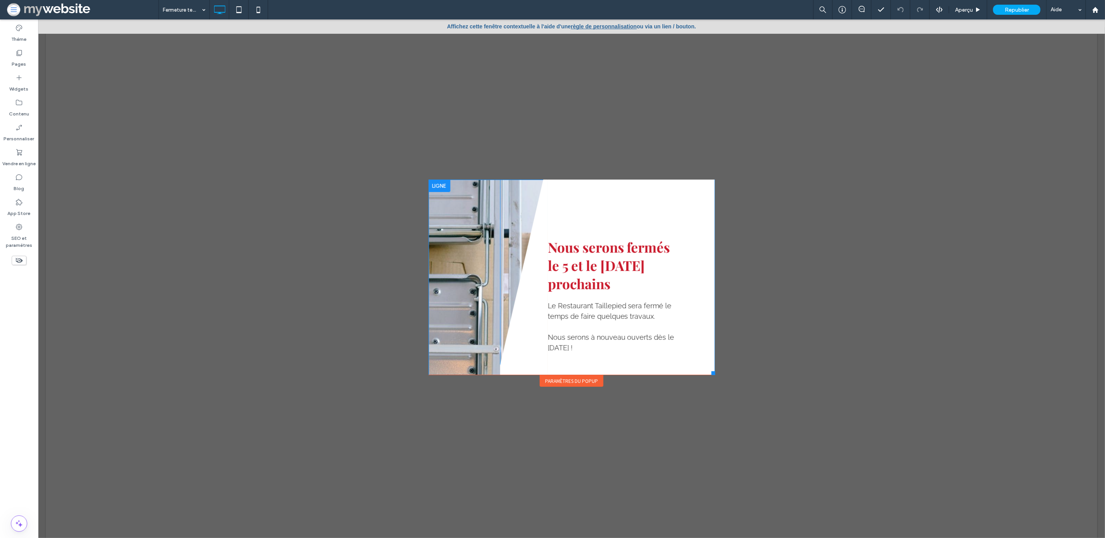
click at [519, 246] on div "Click To Paste" at bounding box center [524, 287] width 48 height 216
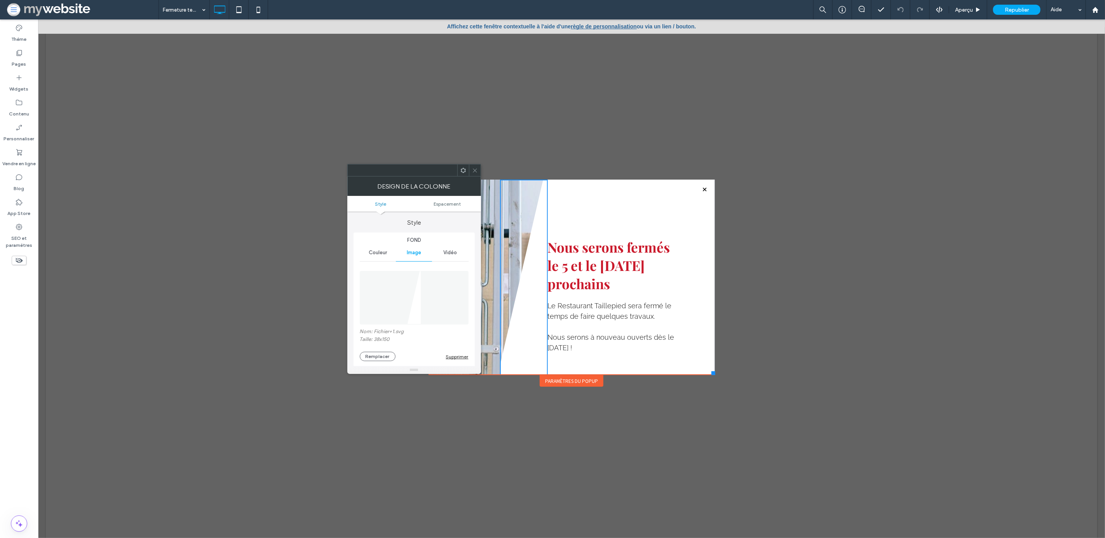
click at [474, 168] on icon at bounding box center [475, 170] width 6 height 6
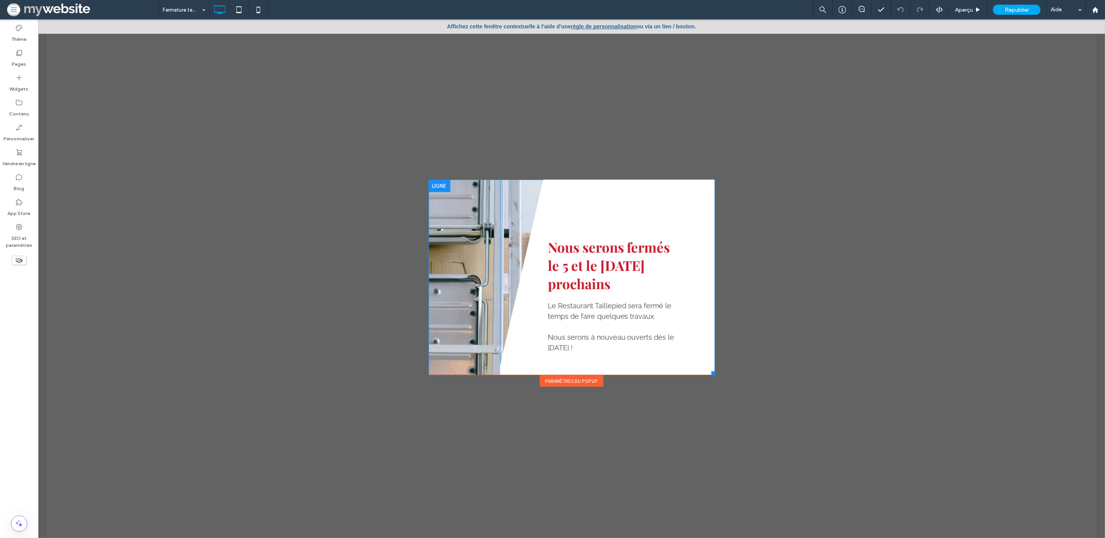
click at [448, 364] on div "Click To Paste" at bounding box center [463, 287] width 71 height 216
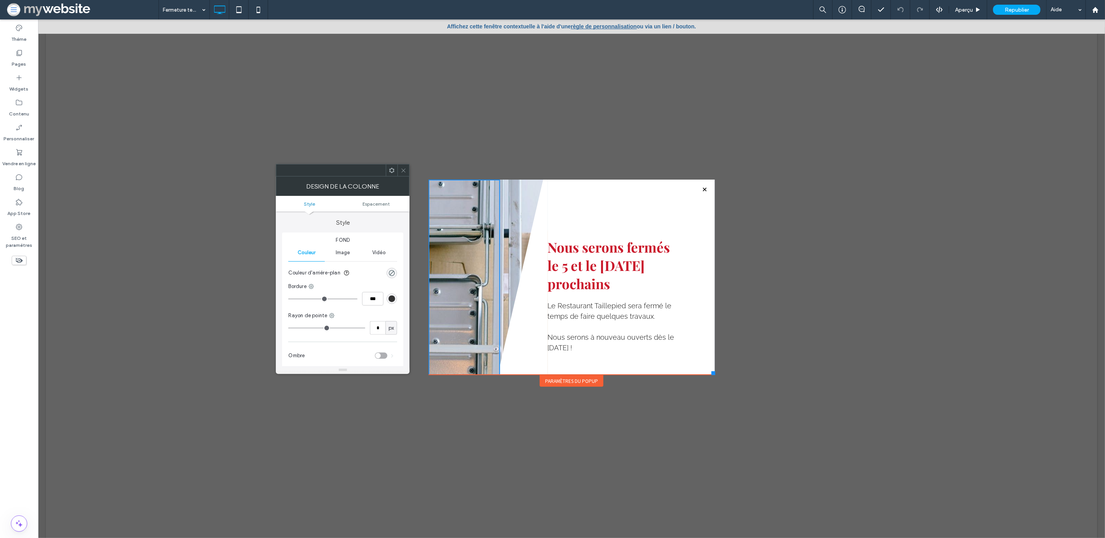
click at [404, 168] on icon at bounding box center [404, 170] width 6 height 6
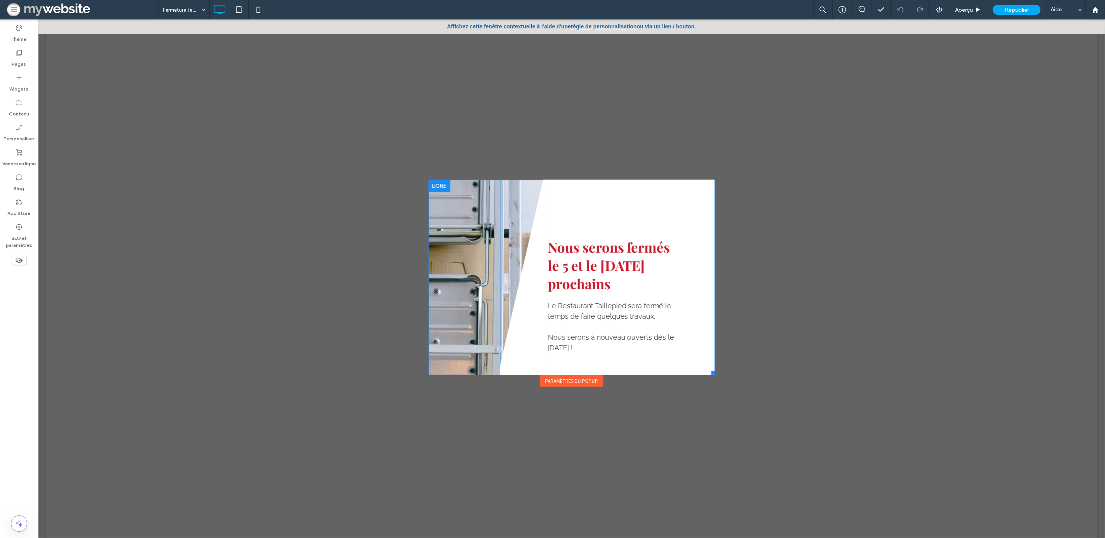
click at [514, 197] on div "Click To Paste" at bounding box center [524, 287] width 48 height 216
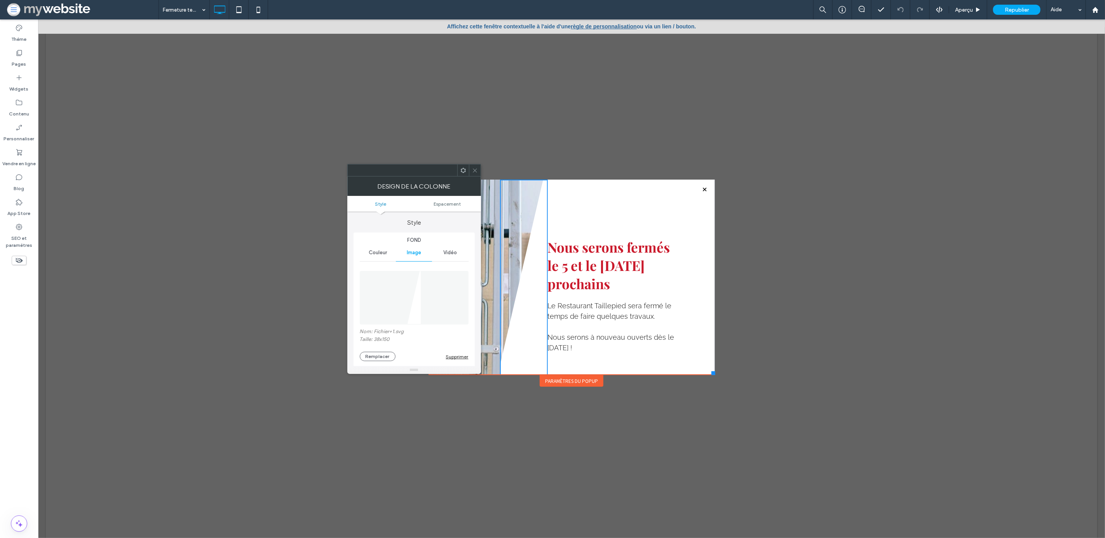
click at [472, 164] on div at bounding box center [414, 170] width 134 height 12
click at [477, 172] on icon at bounding box center [475, 170] width 6 height 6
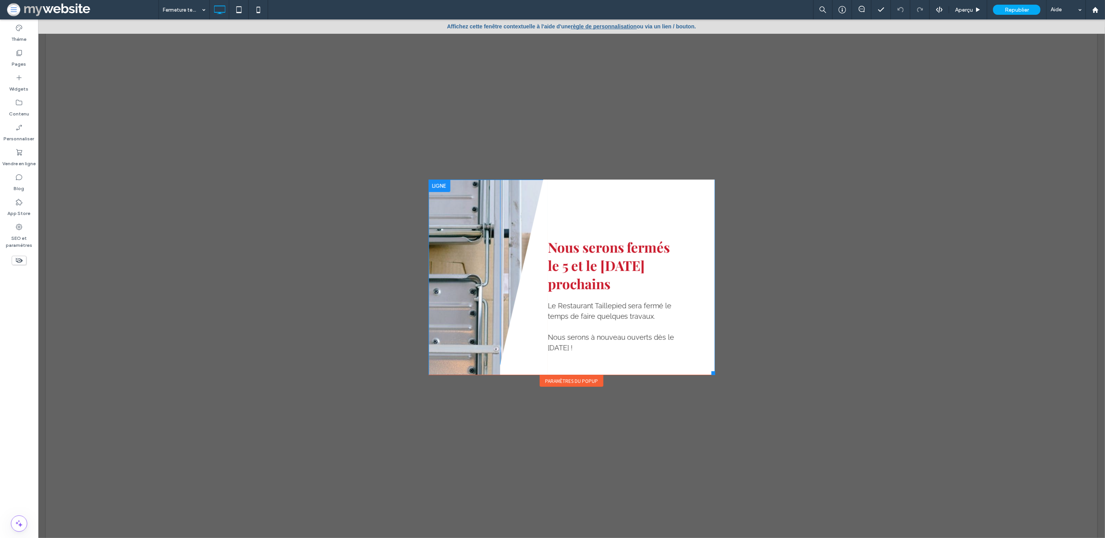
click at [434, 186] on div at bounding box center [439, 185] width 22 height 12
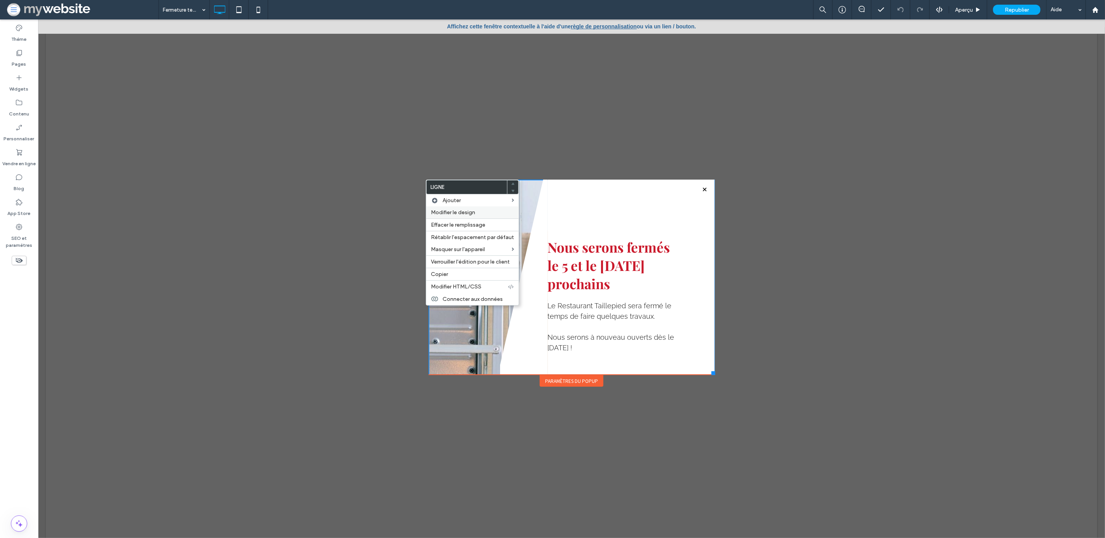
click at [452, 212] on span "Modifier le design" at bounding box center [453, 212] width 44 height 7
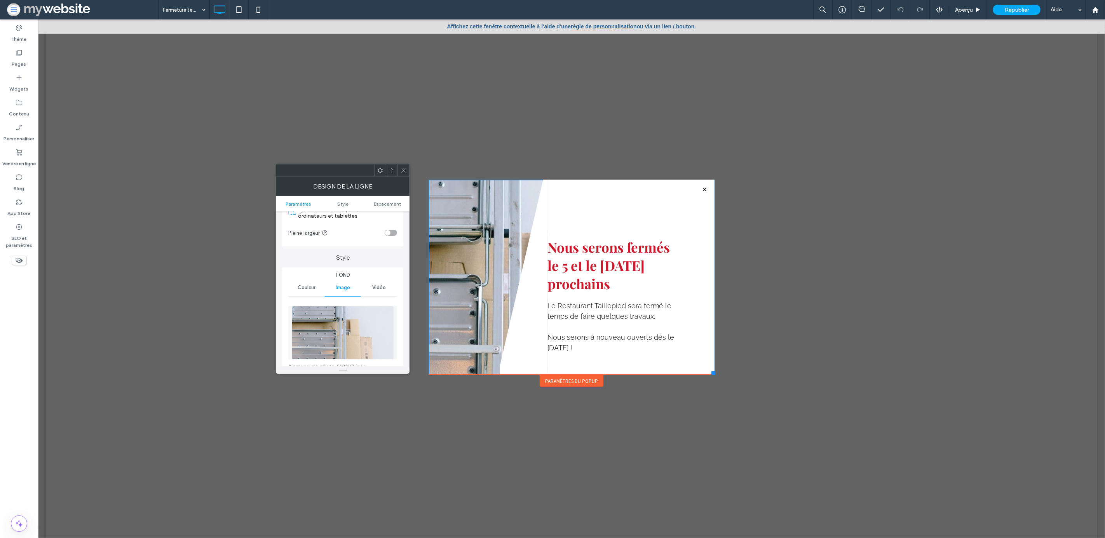
scroll to position [39, 0]
click at [327, 346] on img at bounding box center [343, 332] width 102 height 54
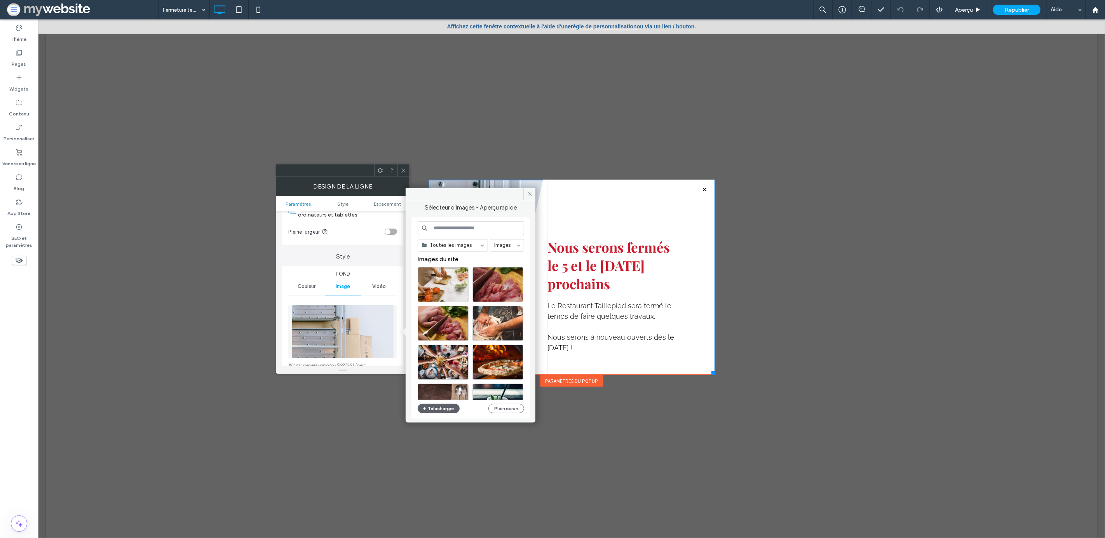
click at [470, 227] on input at bounding box center [471, 228] width 106 height 14
type input "*********"
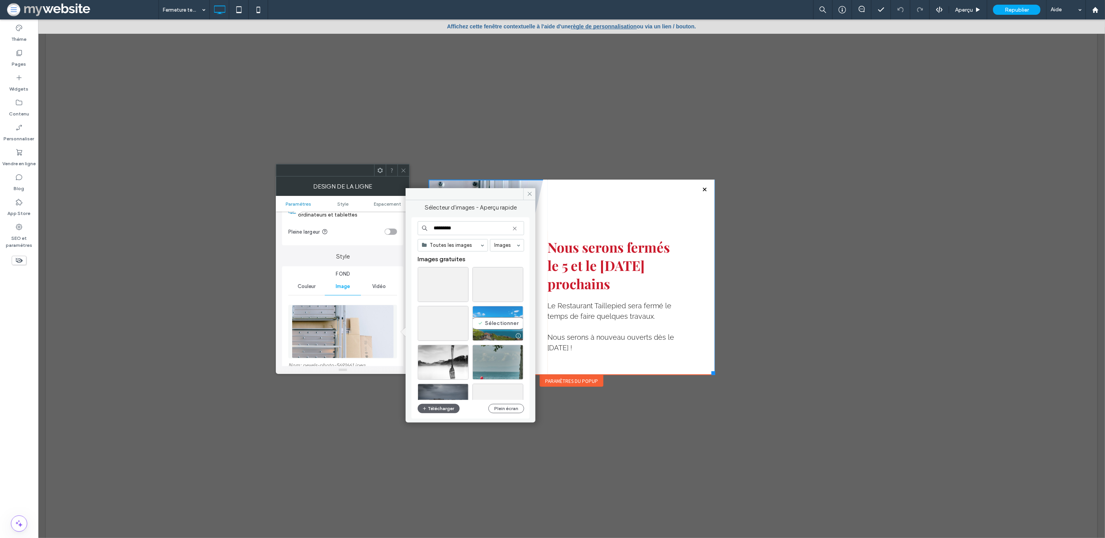
click at [485, 326] on div "Sélectionner" at bounding box center [497, 323] width 51 height 35
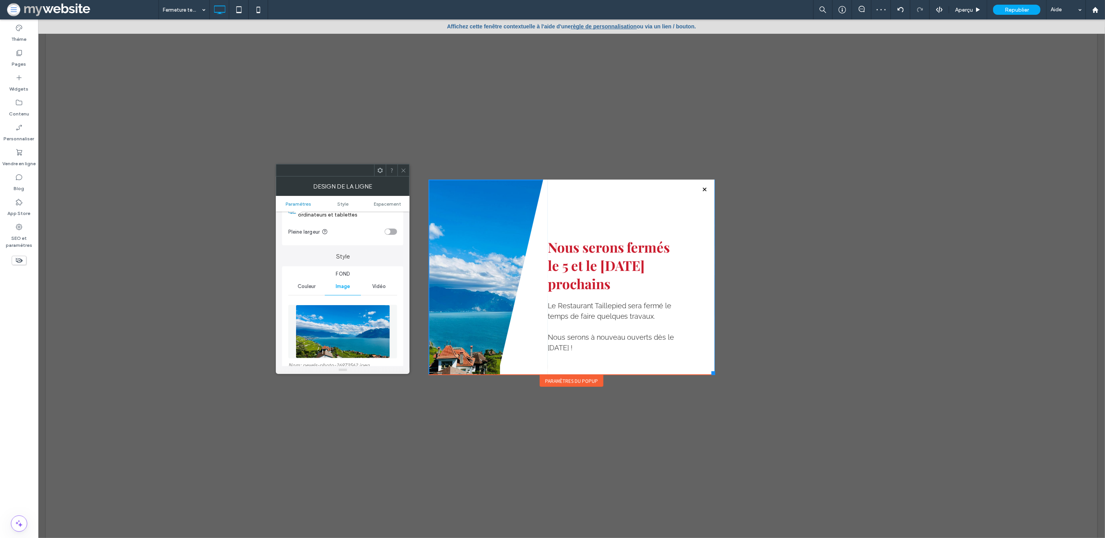
click at [337, 336] on img at bounding box center [343, 332] width 95 height 54
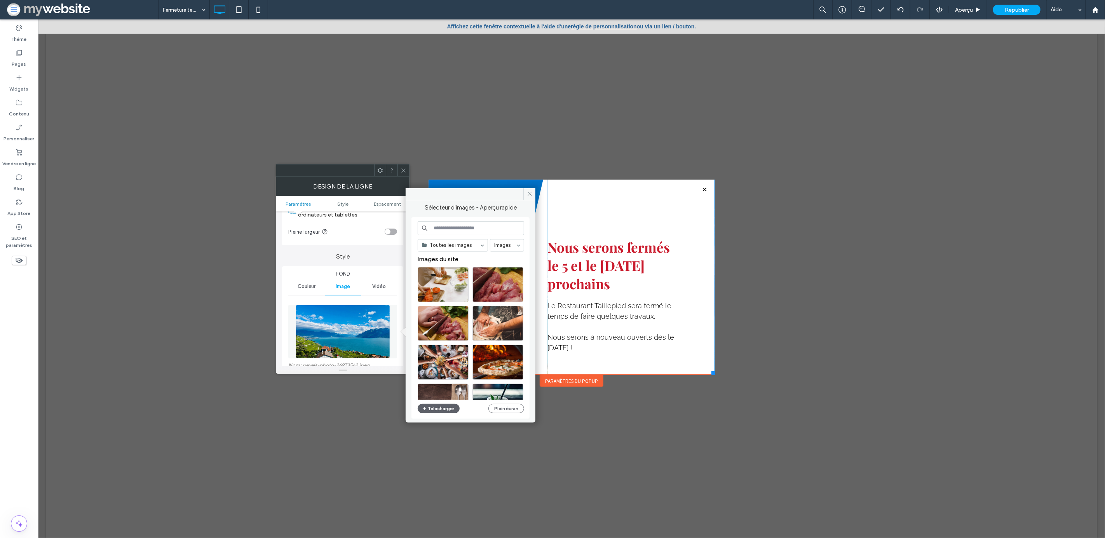
click at [470, 230] on input at bounding box center [471, 228] width 106 height 14
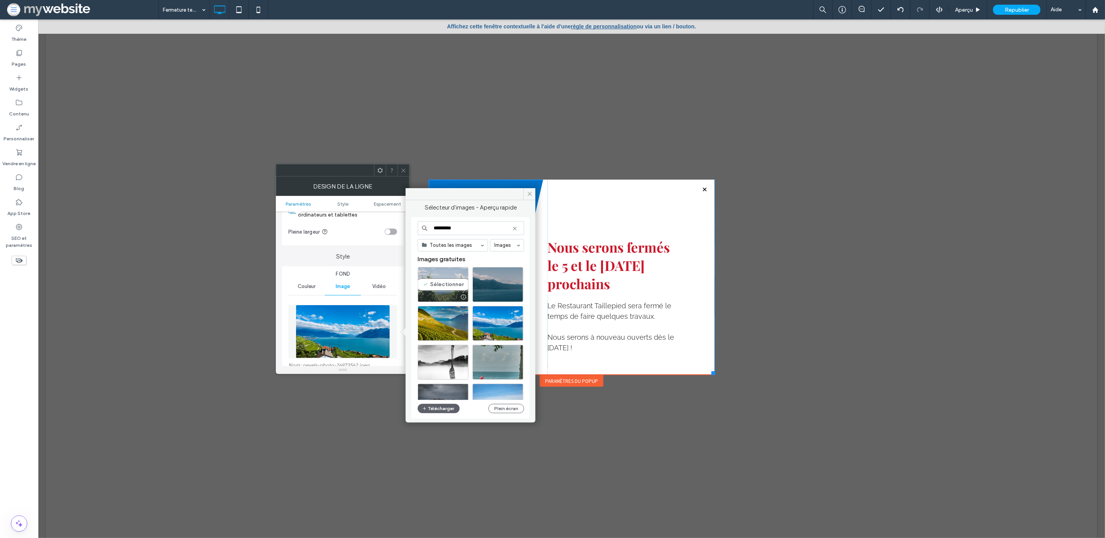
type input "*********"
click at [451, 287] on div "Sélectionner" at bounding box center [443, 284] width 51 height 35
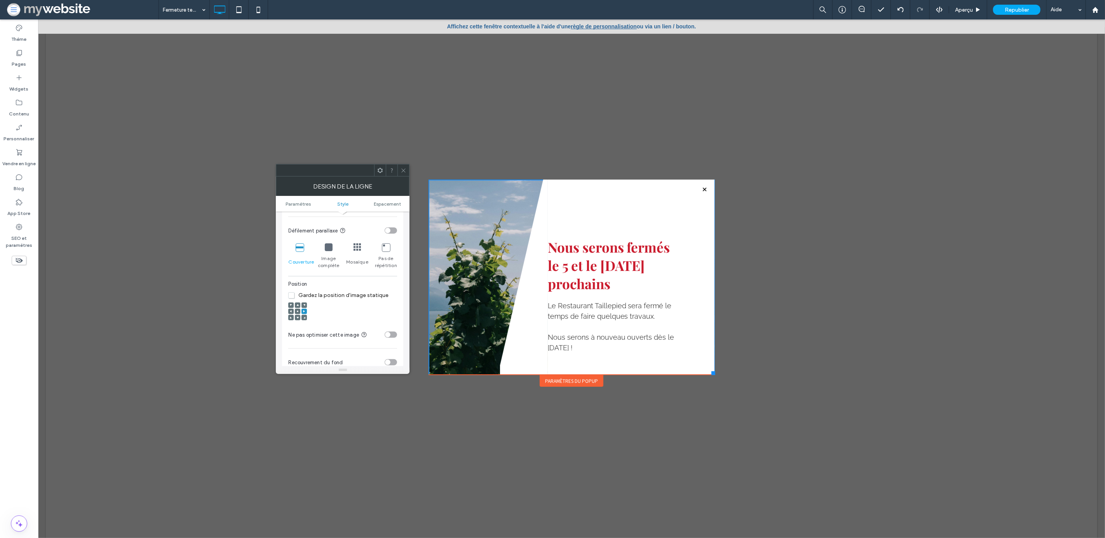
scroll to position [246, 0]
click at [296, 314] on span at bounding box center [297, 314] width 2 height 5
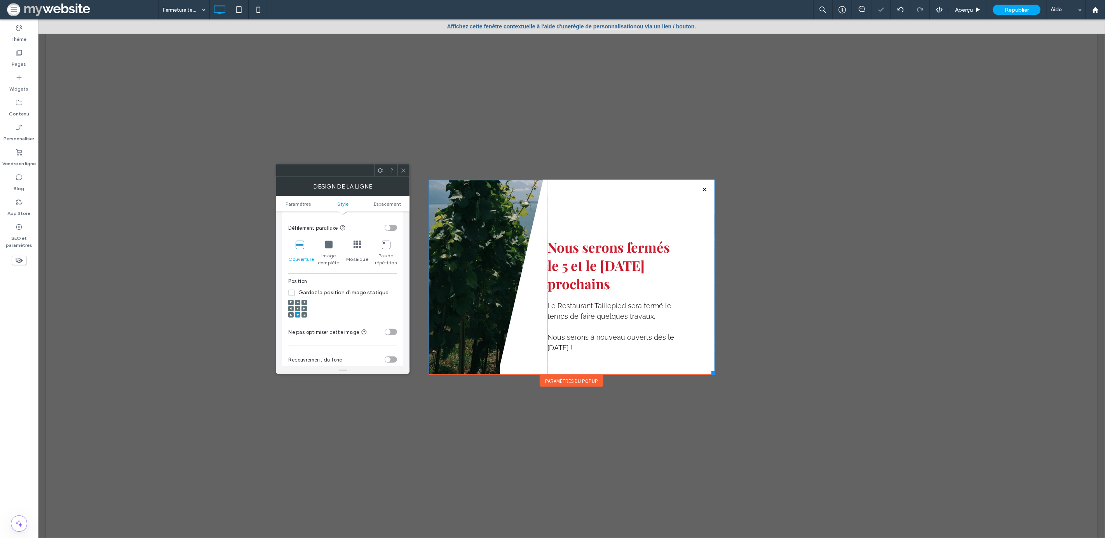
click at [304, 307] on span at bounding box center [304, 308] width 2 height 5
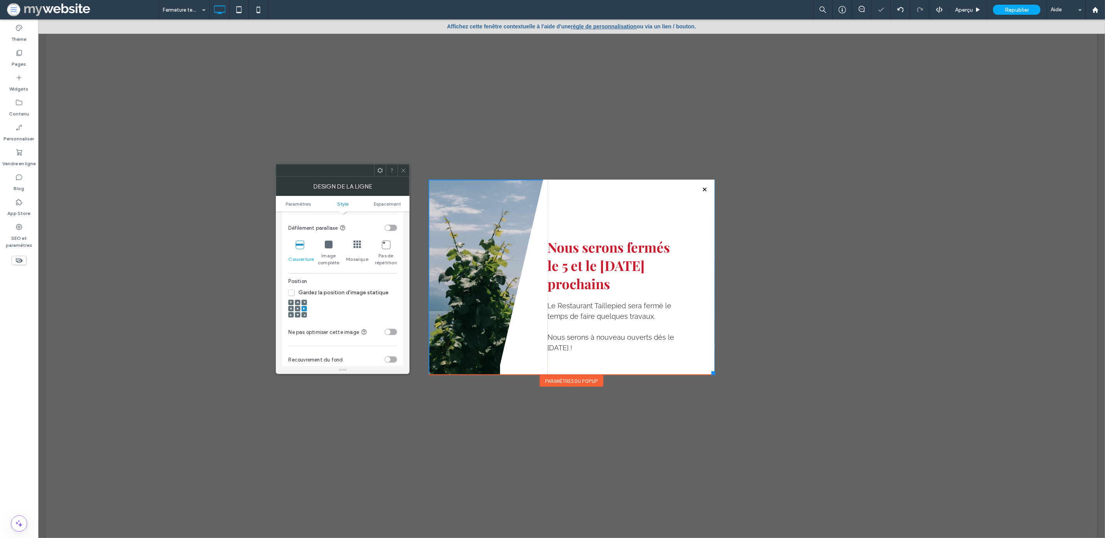
click at [298, 309] on use at bounding box center [298, 309] width 2 height 2
click at [290, 303] on icon at bounding box center [291, 302] width 2 height 2
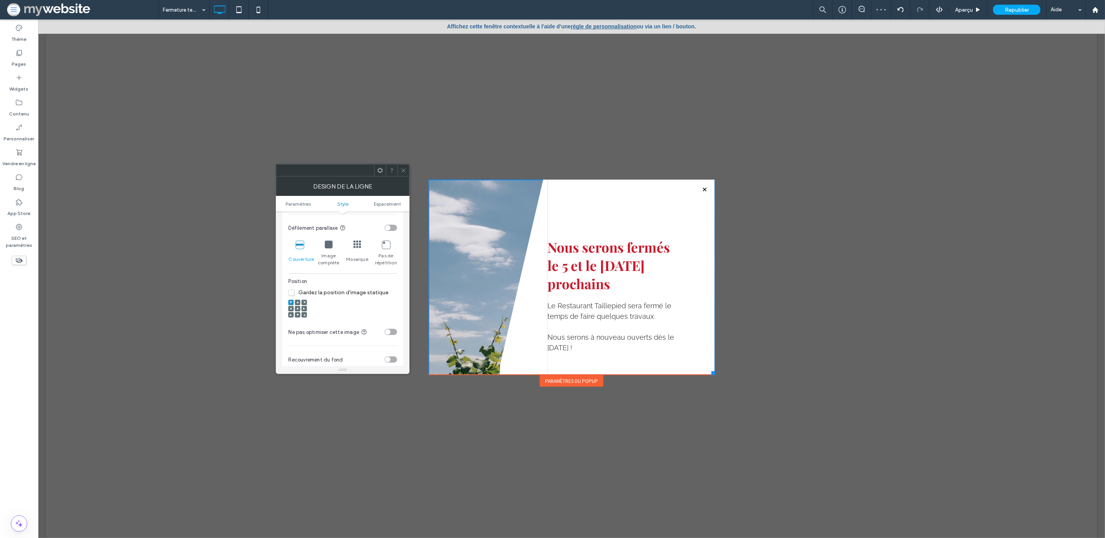
click at [298, 303] on use at bounding box center [298, 302] width 2 height 2
click at [341, 266] on img at bounding box center [343, 249] width 36 height 54
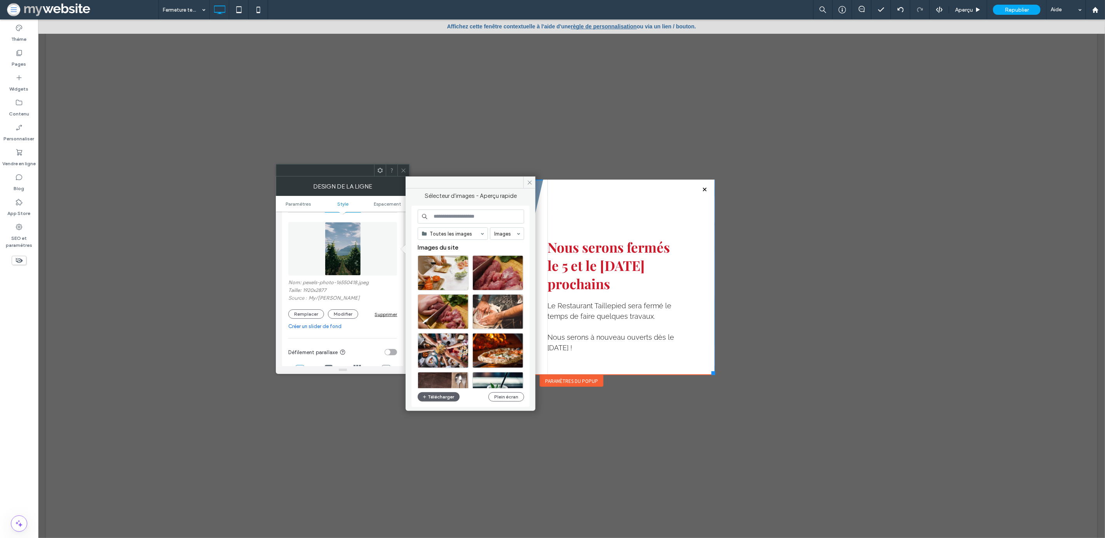
click at [464, 214] on input at bounding box center [471, 216] width 106 height 14
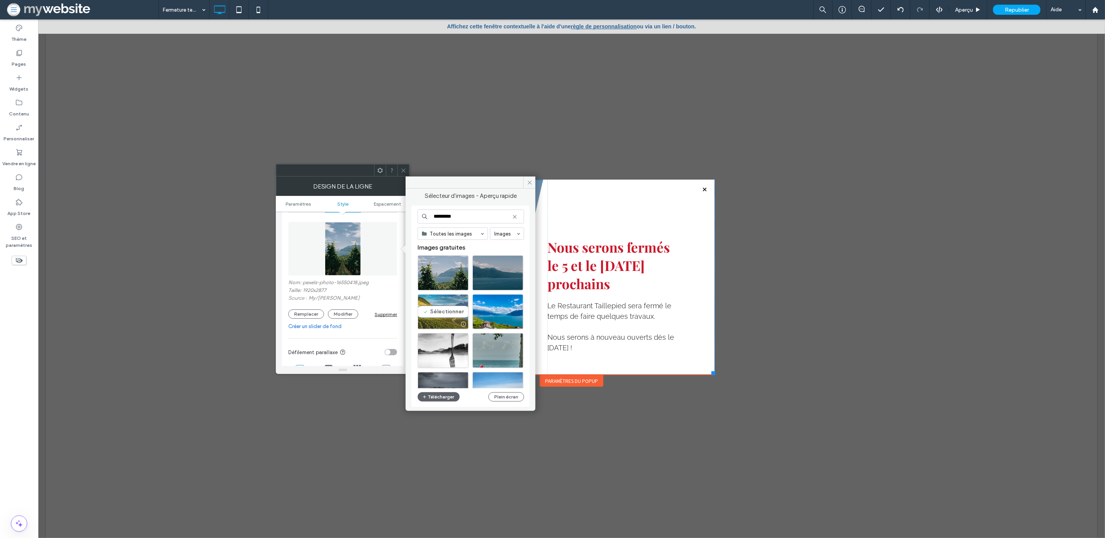
type input "*********"
click at [438, 314] on div "Sélectionner" at bounding box center [443, 311] width 51 height 35
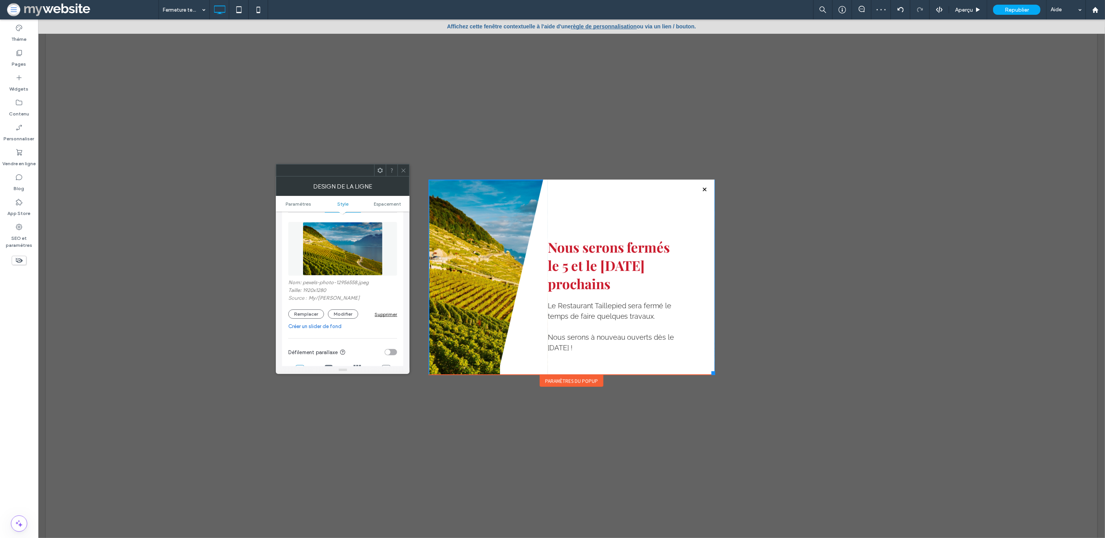
click at [404, 171] on icon at bounding box center [404, 170] width 6 height 6
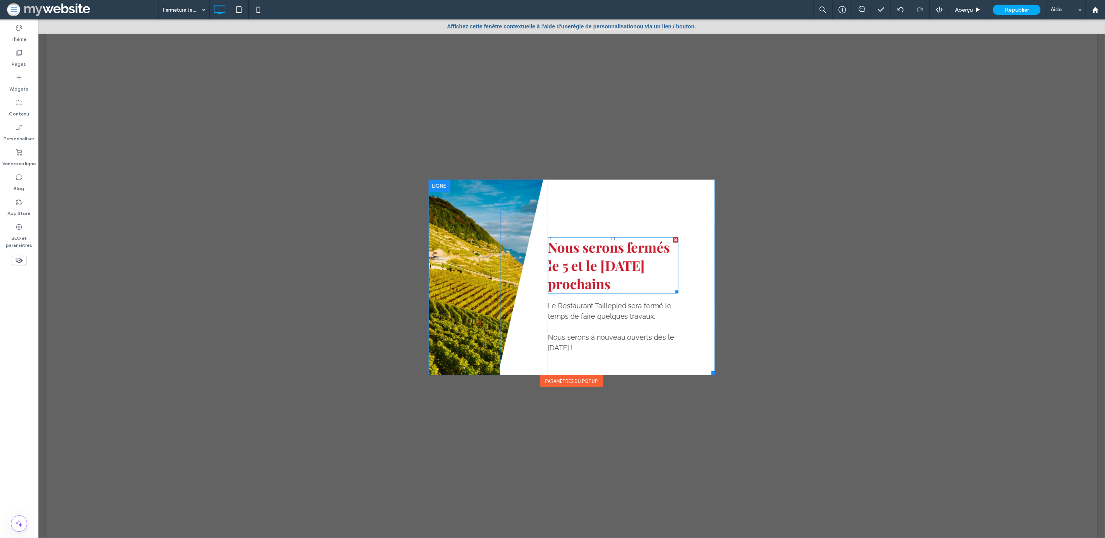
click at [592, 267] on span "Nous serons fermés le 5 et le 6 août prochains" at bounding box center [608, 265] width 122 height 55
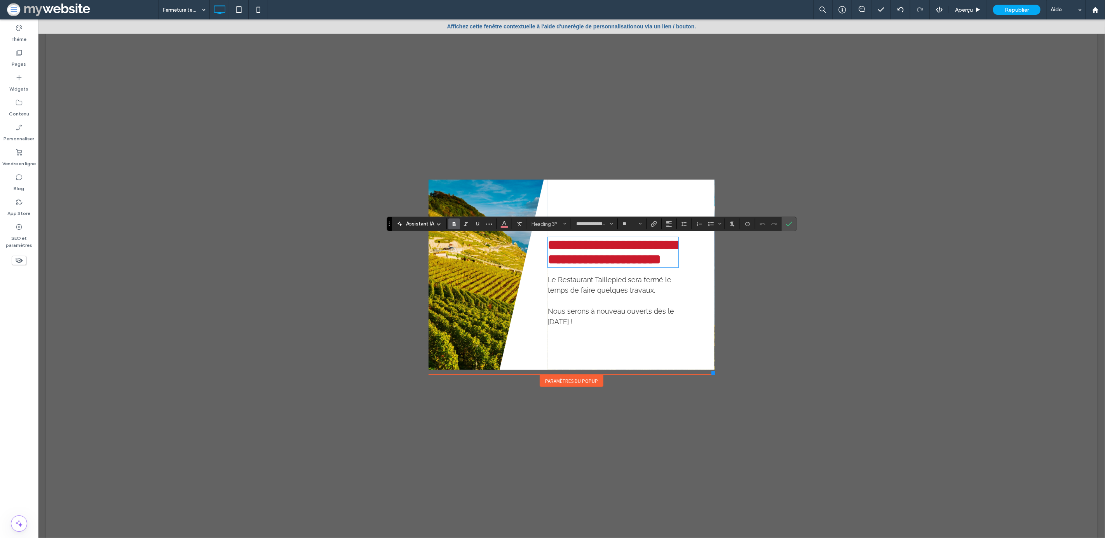
click at [616, 266] on h3 "**********" at bounding box center [612, 252] width 131 height 29
drag, startPoint x: 627, startPoint y: 289, endPoint x: 543, endPoint y: 242, distance: 95.1
click at [547, 242] on h3 "**********" at bounding box center [612, 252] width 131 height 29
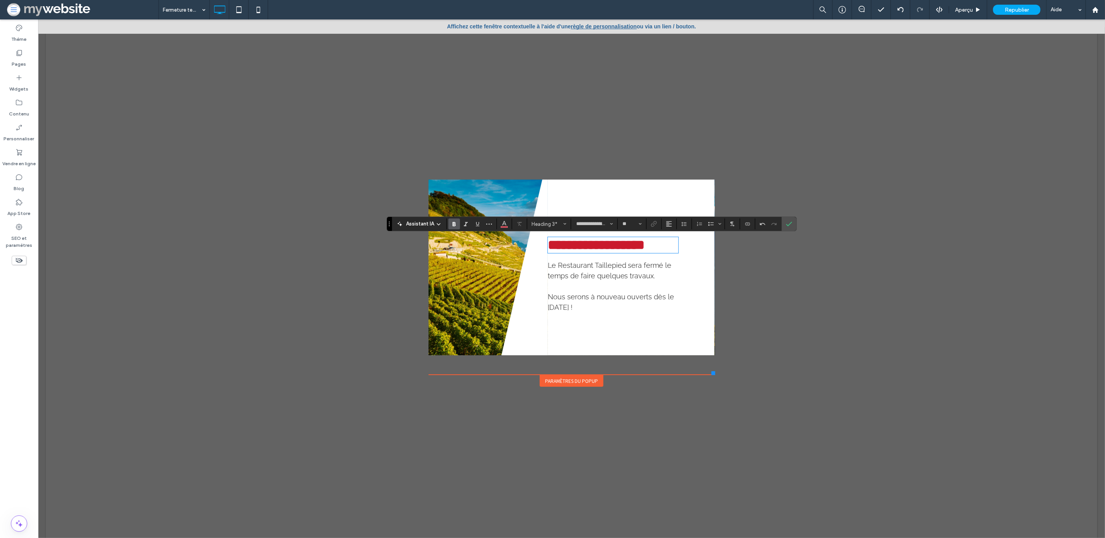
click at [587, 278] on span "Le Restaurant Taillepied sera fermé le temps de faire quelques travaux." at bounding box center [609, 270] width 124 height 19
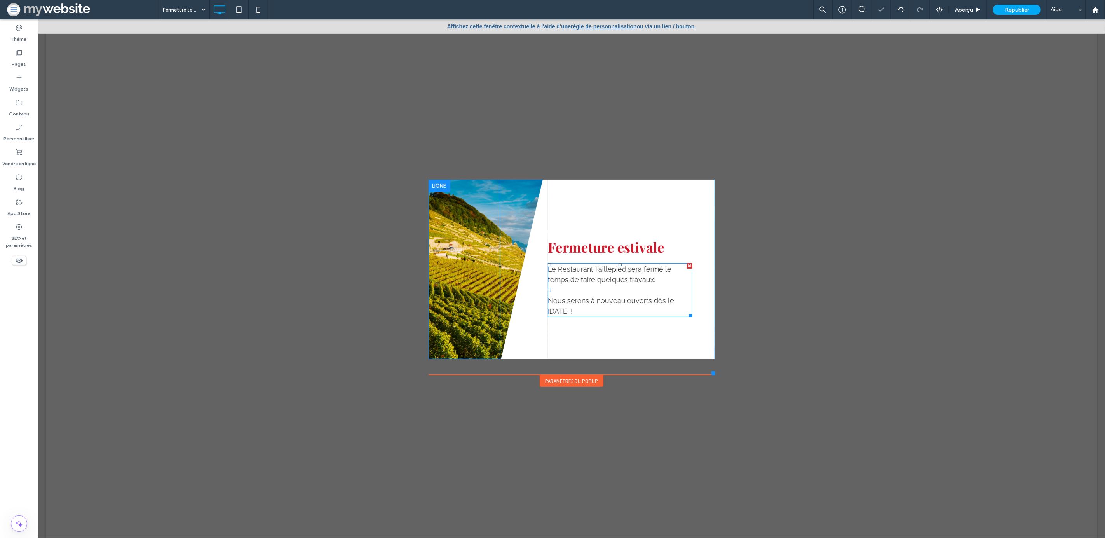
click at [623, 278] on span "Le Restaurant Taillepied sera fermé le temps de faire quelques travaux." at bounding box center [609, 274] width 124 height 19
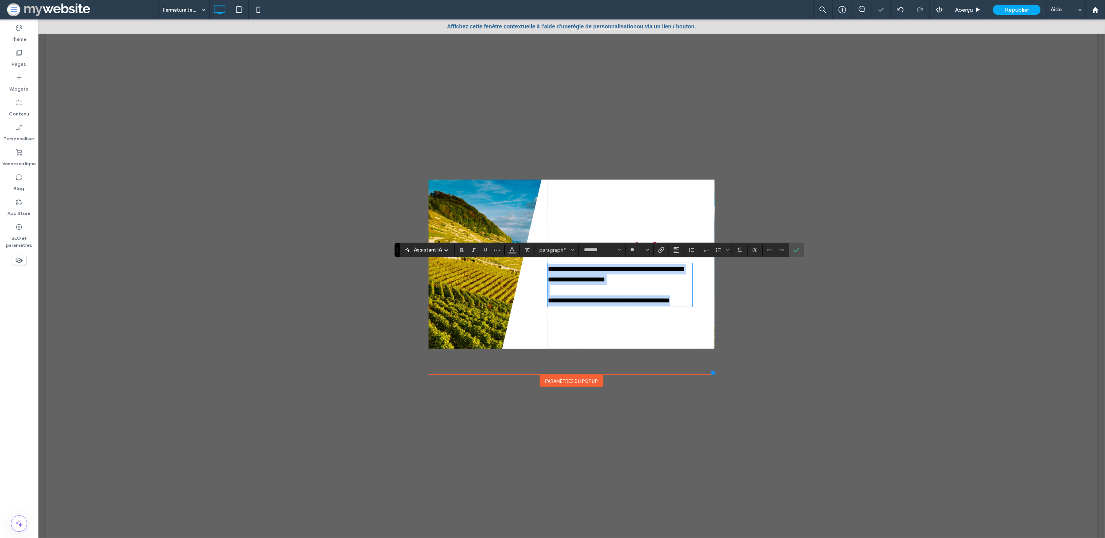
click at [639, 278] on p "**********" at bounding box center [619, 274] width 145 height 21
drag, startPoint x: 641, startPoint y: 282, endPoint x: 637, endPoint y: 270, distance: 12.3
click at [637, 270] on p "**********" at bounding box center [619, 274] width 145 height 21
click at [664, 269] on span "**********" at bounding box center [615, 273] width 136 height 17
drag, startPoint x: 658, startPoint y: 268, endPoint x: 667, endPoint y: 280, distance: 14.5
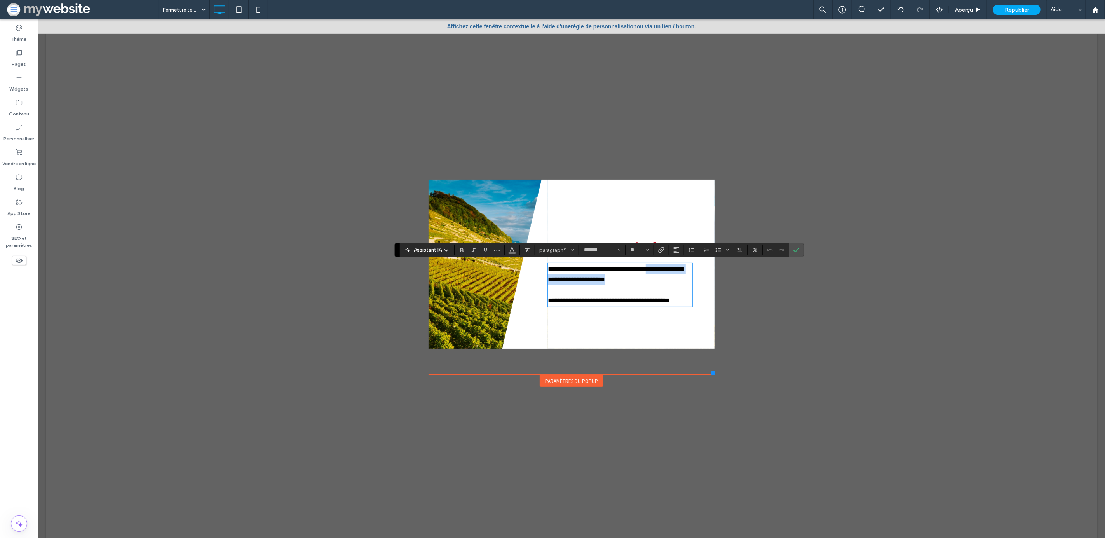
click at [667, 281] on p "**********" at bounding box center [619, 274] width 145 height 21
click at [606, 270] on span "**********" at bounding box center [615, 273] width 136 height 17
click at [547, 268] on span "**********" at bounding box center [615, 273] width 136 height 17
drag, startPoint x: 565, startPoint y: 289, endPoint x: 578, endPoint y: 281, distance: 15.2
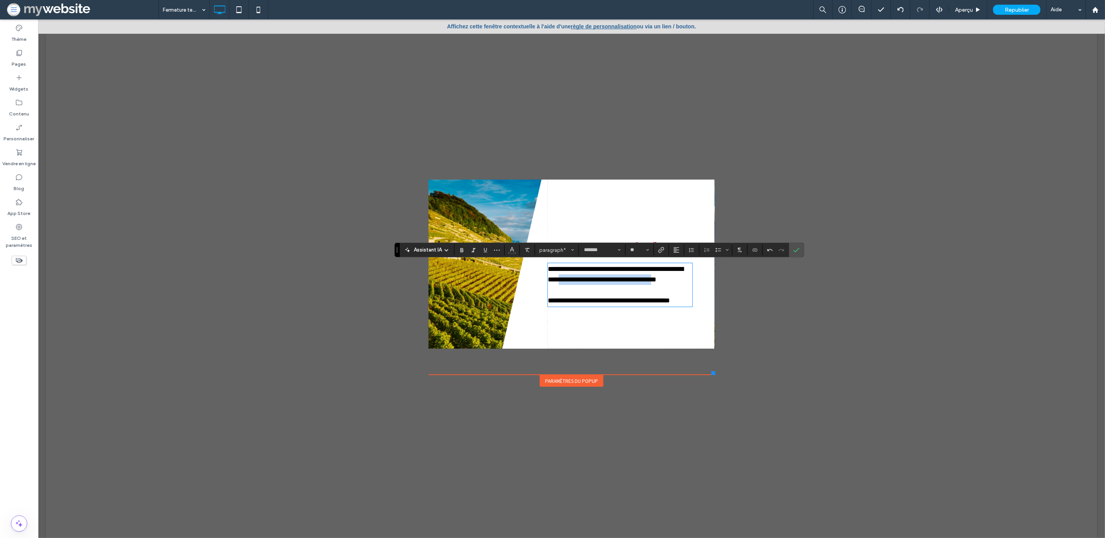
click at [578, 281] on span "**********" at bounding box center [615, 273] width 136 height 17
click at [551, 279] on span "**********" at bounding box center [615, 273] width 136 height 17
click at [18, 55] on use at bounding box center [19, 53] width 5 height 6
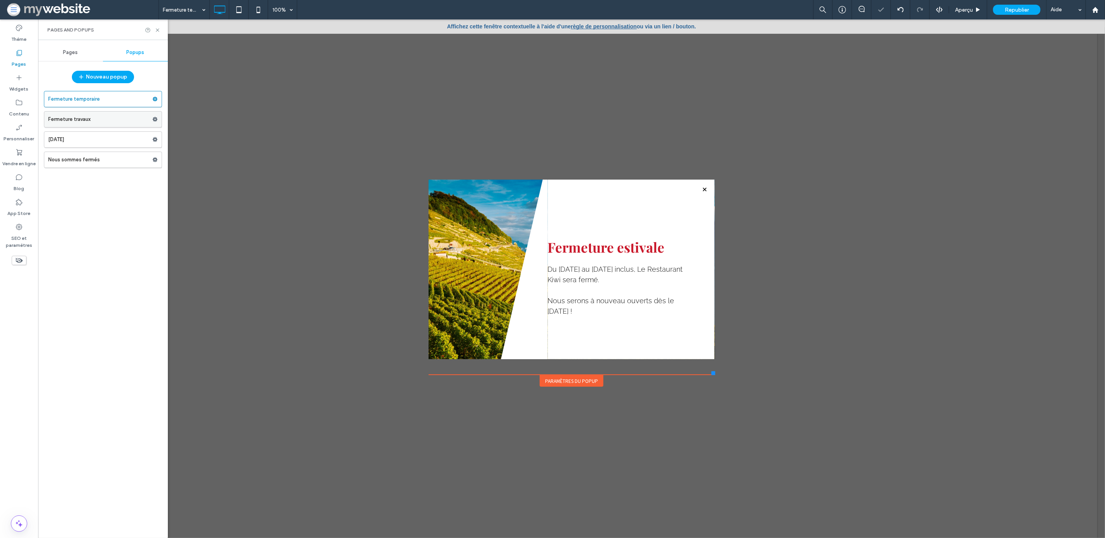
click at [95, 117] on label "Fermeture travaux" at bounding box center [100, 119] width 104 height 16
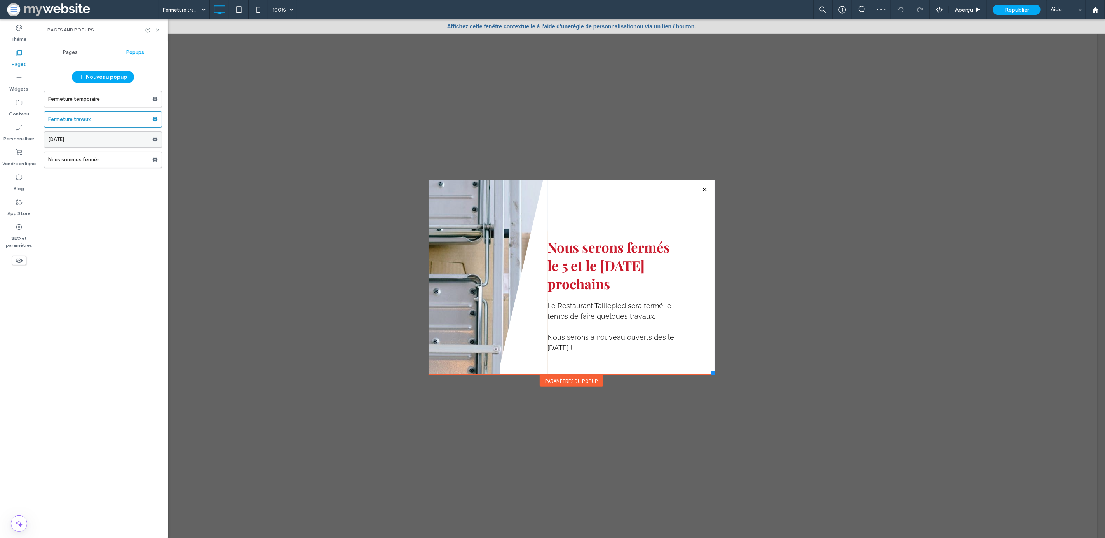
click at [131, 141] on label "Jeûne fédéral" at bounding box center [100, 140] width 104 height 16
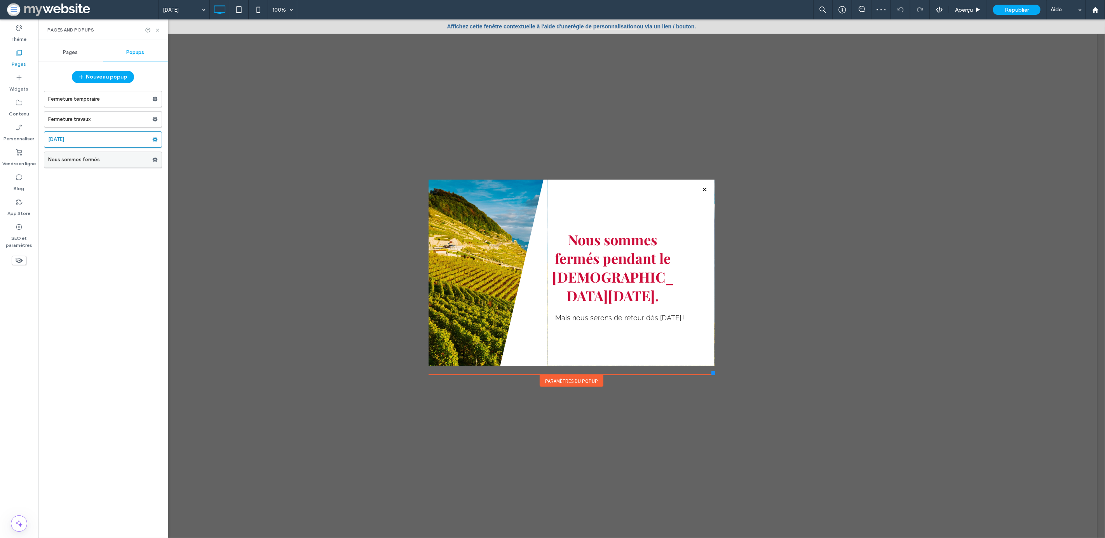
click at [122, 164] on label "Nous sommes fermés" at bounding box center [100, 160] width 104 height 16
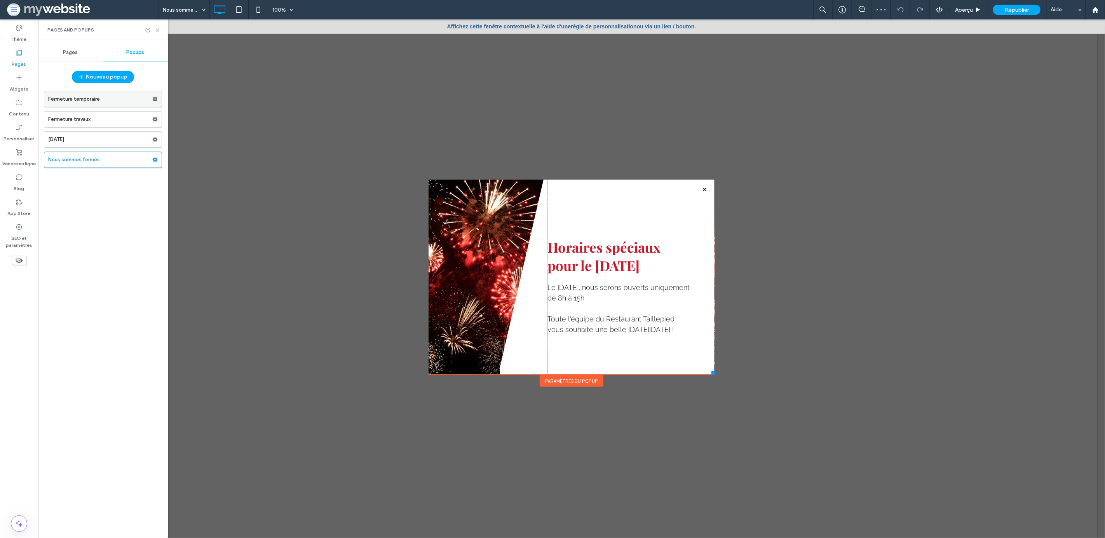
click at [110, 97] on label "Fermeture temporaire" at bounding box center [100, 99] width 104 height 16
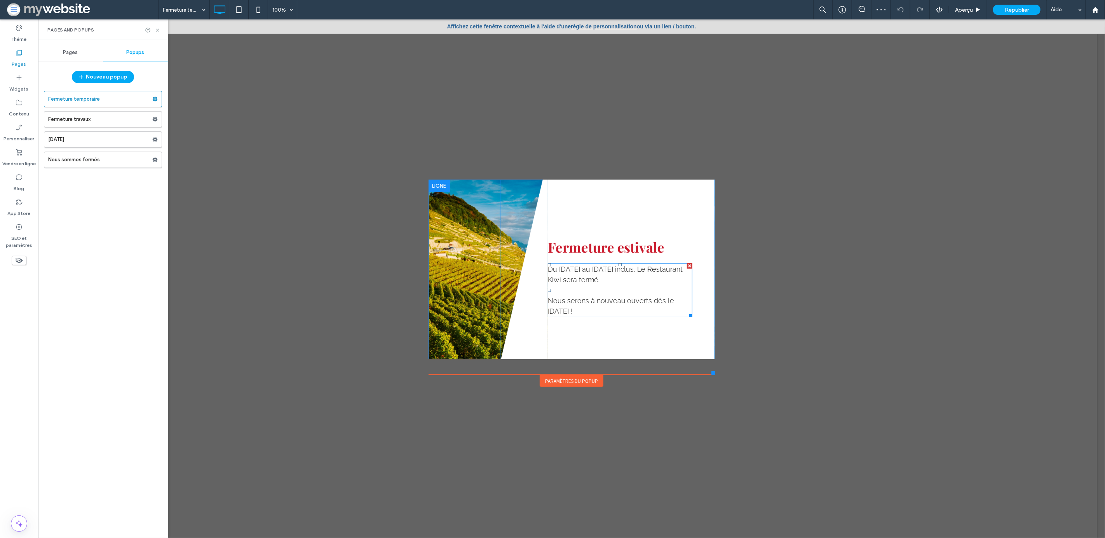
click at [624, 305] on p "Nous serons à nouveau ouverts dès le 7 août !" at bounding box center [619, 305] width 145 height 21
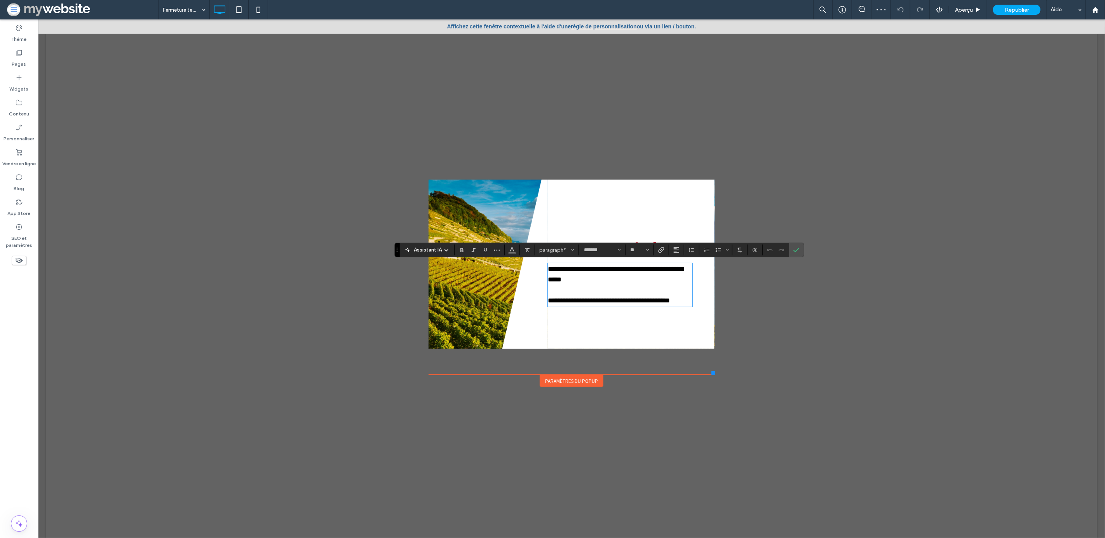
click at [646, 301] on span "**********" at bounding box center [608, 300] width 122 height 7
click at [670, 301] on span "**********" at bounding box center [608, 300] width 122 height 7
click at [798, 249] on icon "Confirmer" at bounding box center [796, 250] width 6 height 6
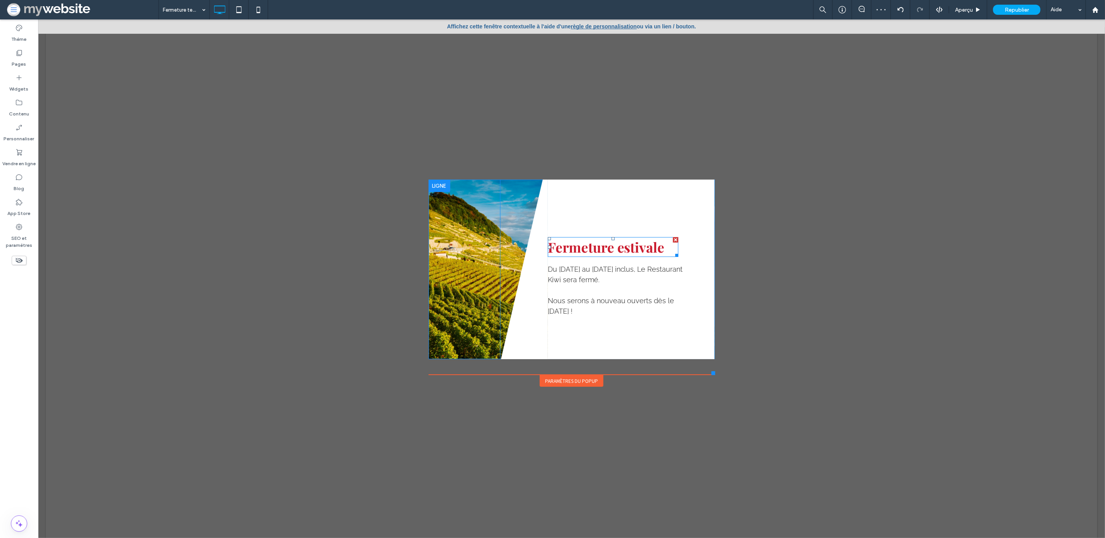
click at [583, 248] on span "Fermeture estivale" at bounding box center [605, 247] width 117 height 18
type input "**********"
type input "**"
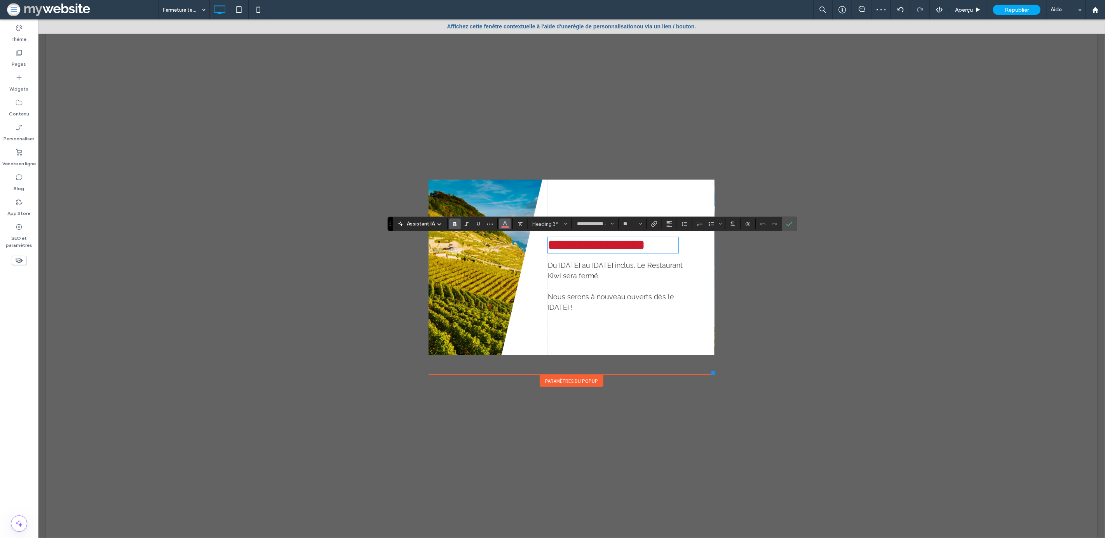
click at [508, 223] on icon "Couleur" at bounding box center [505, 223] width 6 height 6
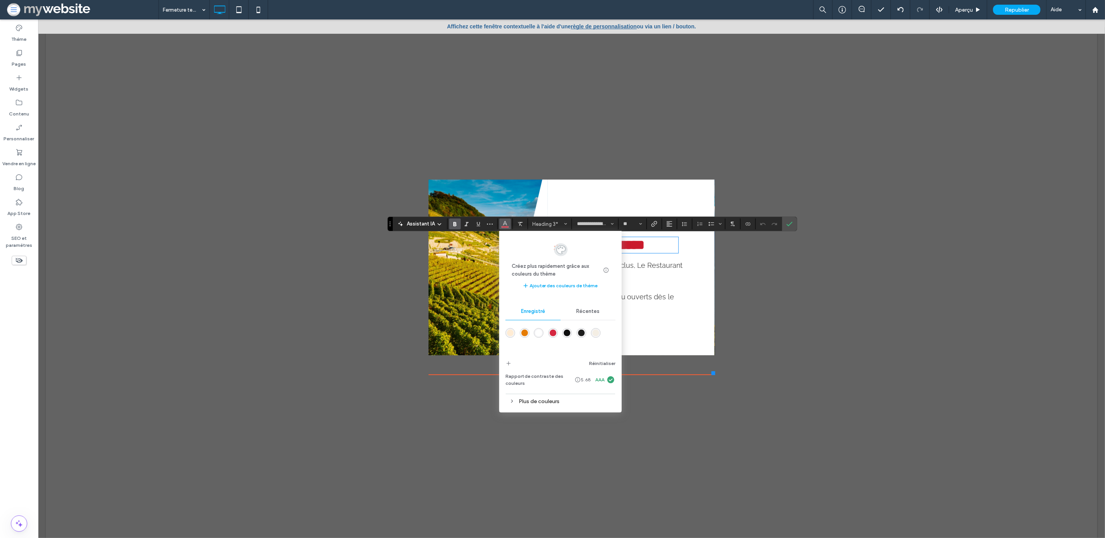
click at [570, 331] on div "rgba(15,15,15,1)" at bounding box center [567, 332] width 7 height 7
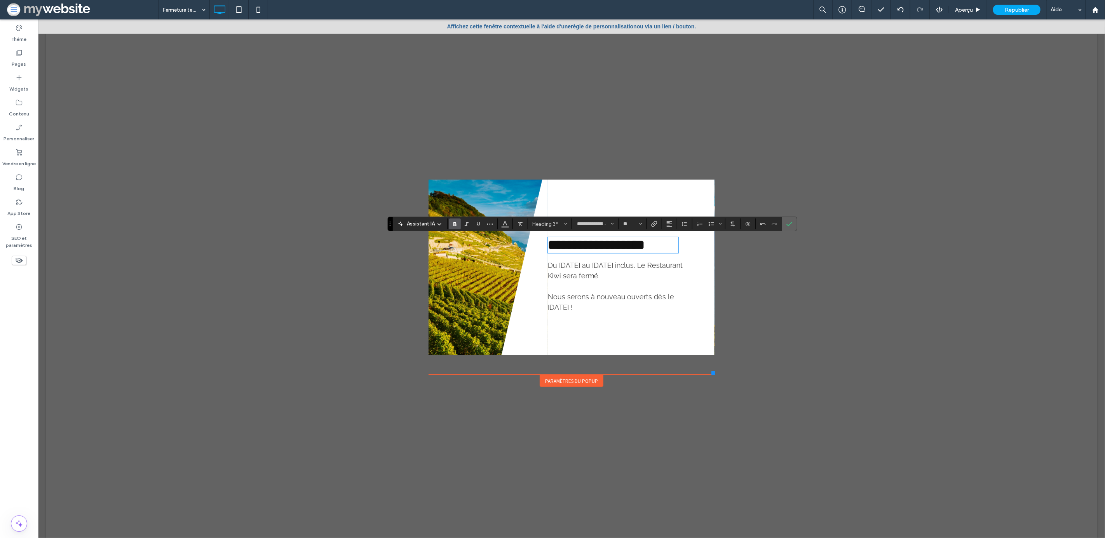
click at [793, 224] on label "Confirmer" at bounding box center [790, 224] width 12 height 14
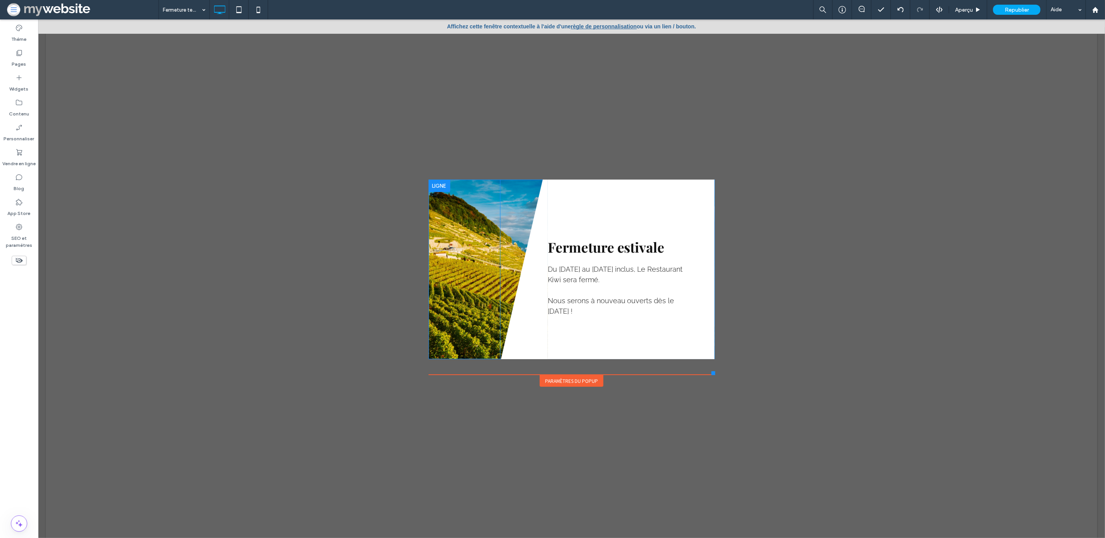
click at [660, 146] on div at bounding box center [571, 278] width 1067 height 518
click at [555, 280] on span "Du [DATE] au [DATE] inclus, Le Restaurant Kiwi sera fermé." at bounding box center [617, 274] width 140 height 19
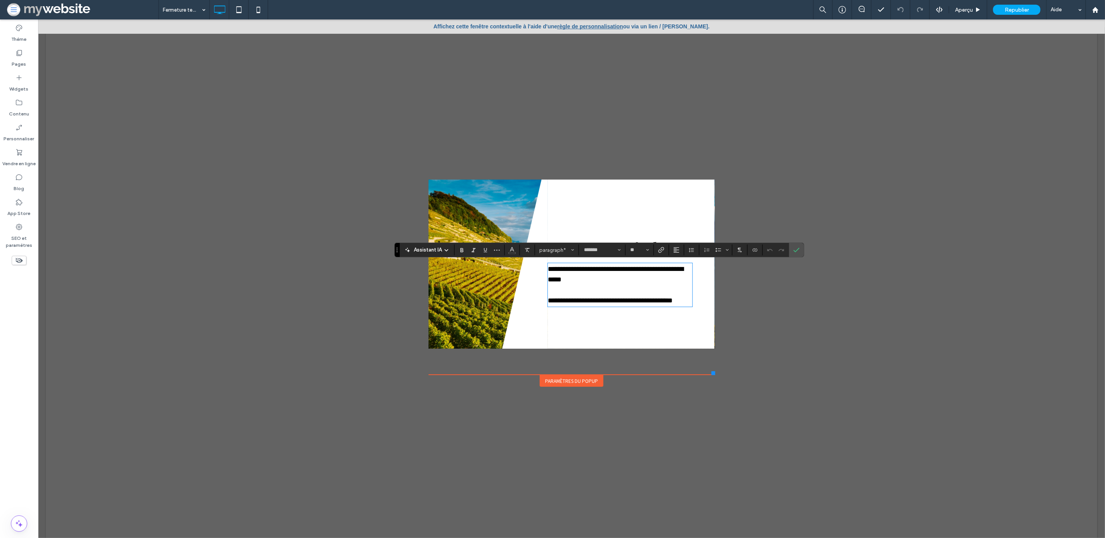
click at [584, 199] on div "**********" at bounding box center [630, 263] width 167 height 169
click at [796, 245] on span "Confirmer" at bounding box center [794, 250] width 3 height 14
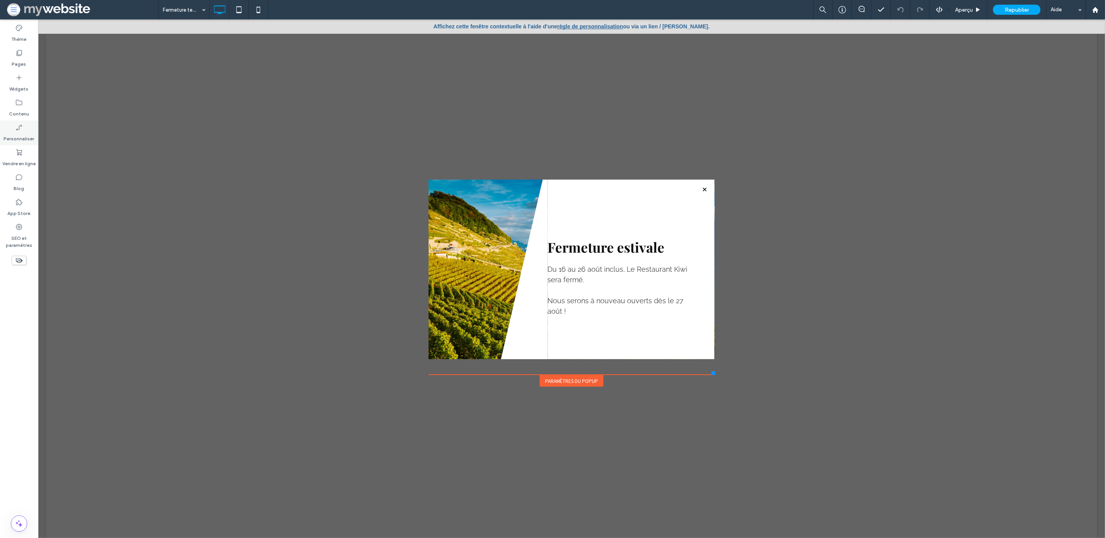
click at [21, 129] on icon at bounding box center [19, 128] width 8 height 8
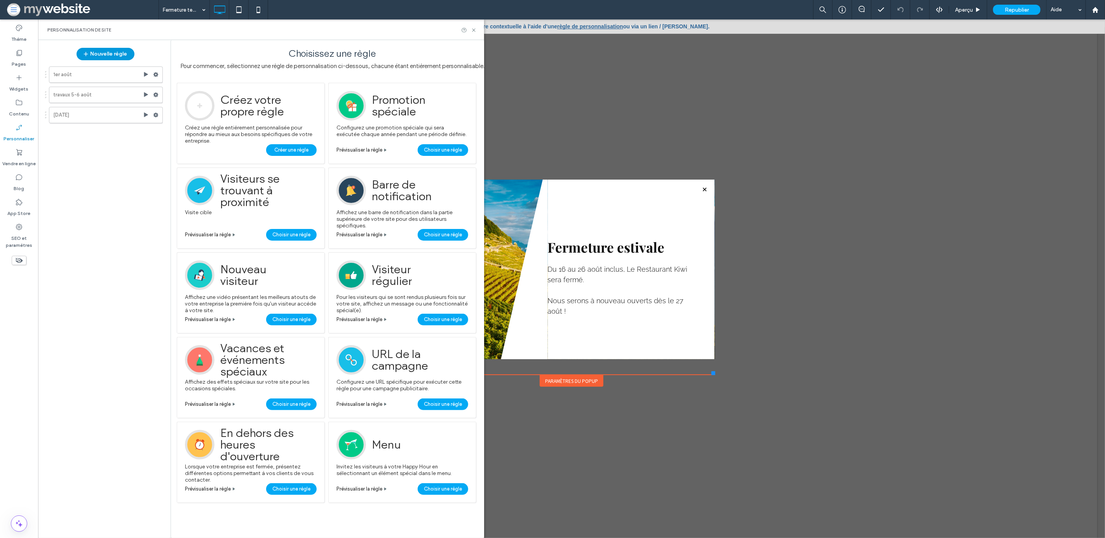
click at [106, 55] on button "Nouvelle règle" at bounding box center [106, 54] width 58 height 12
click at [290, 145] on span "Créer une règle" at bounding box center [291, 150] width 34 height 12
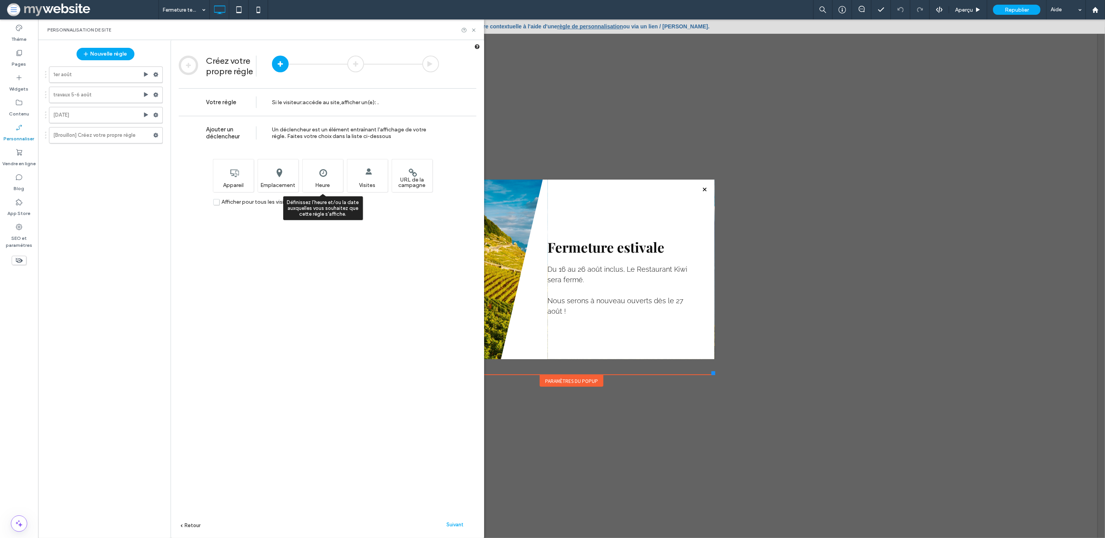
click at [320, 171] on div "Définissez l'heure et/ou la date auxquelles vous souhaitez que cette règle s'af…" at bounding box center [322, 175] width 41 height 33
click at [285, 66] on div at bounding box center [280, 64] width 17 height 17
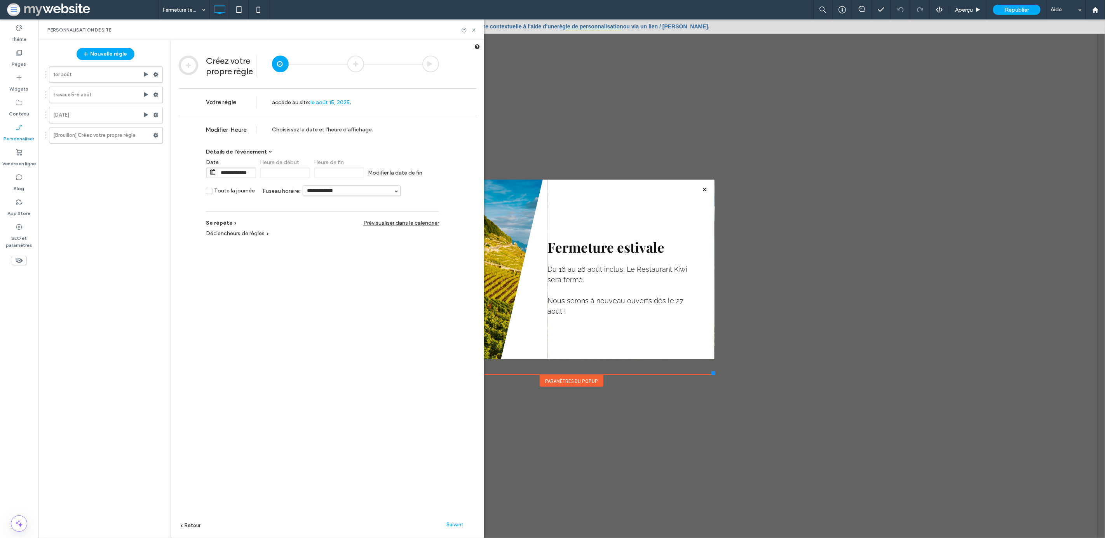
click at [385, 172] on span "Modifier la date de fin" at bounding box center [395, 172] width 54 height 7
click at [385, 172] on input "**********" at bounding box center [398, 173] width 39 height 10
click at [435, 226] on div "15" at bounding box center [431, 224] width 8 height 5
click at [397, 171] on span "Modifier la date de fin" at bounding box center [395, 172] width 54 height 7
click at [397, 171] on input "**********" at bounding box center [398, 173] width 39 height 10
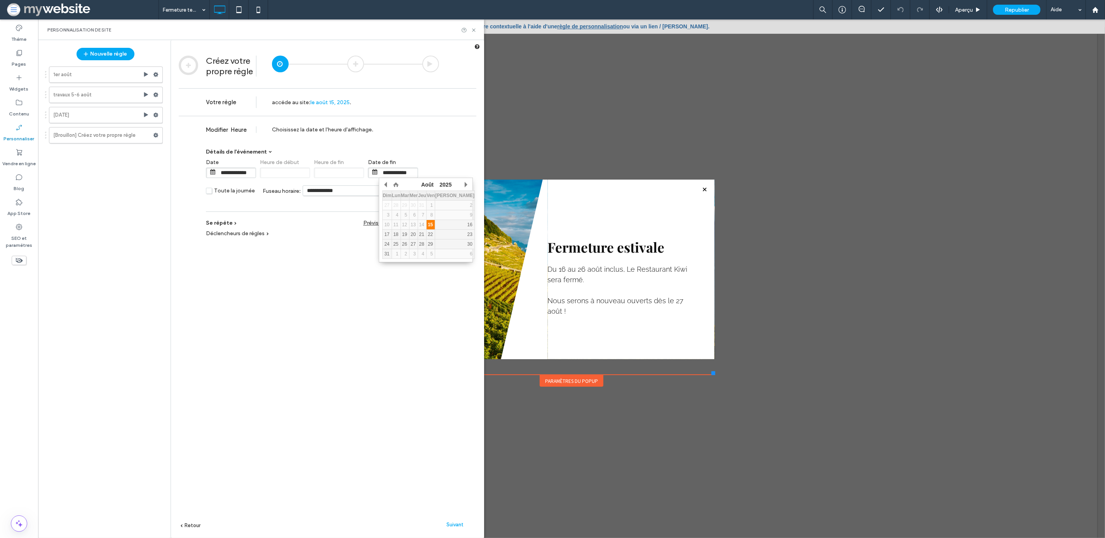
click at [435, 225] on div "15" at bounding box center [431, 224] width 8 height 5
click at [410, 170] on input "**********" at bounding box center [398, 173] width 39 height 10
click at [409, 245] on div "26" at bounding box center [405, 243] width 8 height 5
type input "**********"
click at [454, 167] on div "**********" at bounding box center [328, 338] width 298 height 445
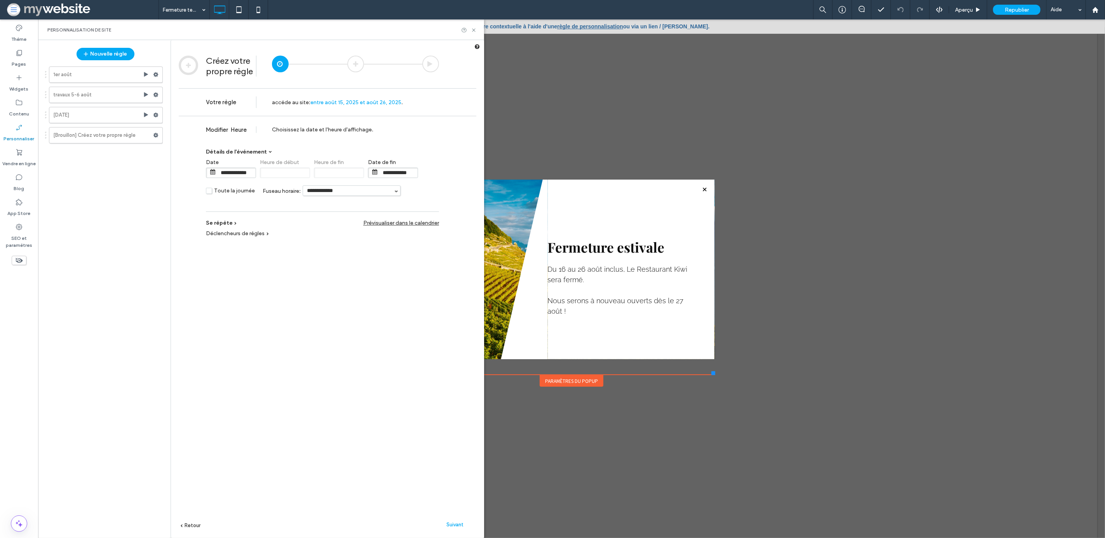
click at [355, 68] on div at bounding box center [355, 64] width 17 height 17
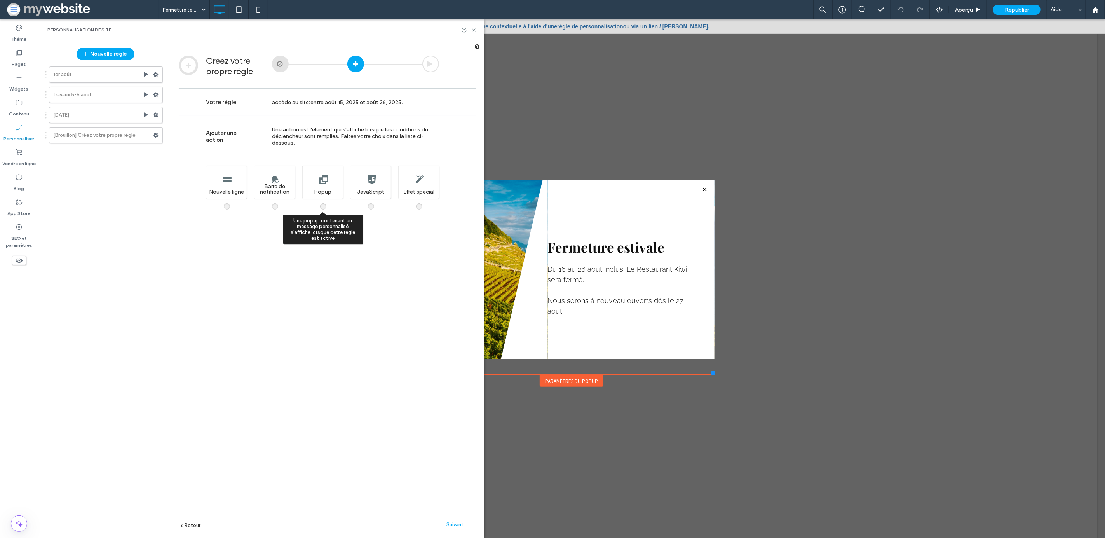
click at [321, 193] on div "Une popup contenant un message personnalisé s'affiche lorsque cette règle est a…" at bounding box center [322, 181] width 41 height 33
click at [453, 525] on span "Suivant" at bounding box center [454, 524] width 17 height 6
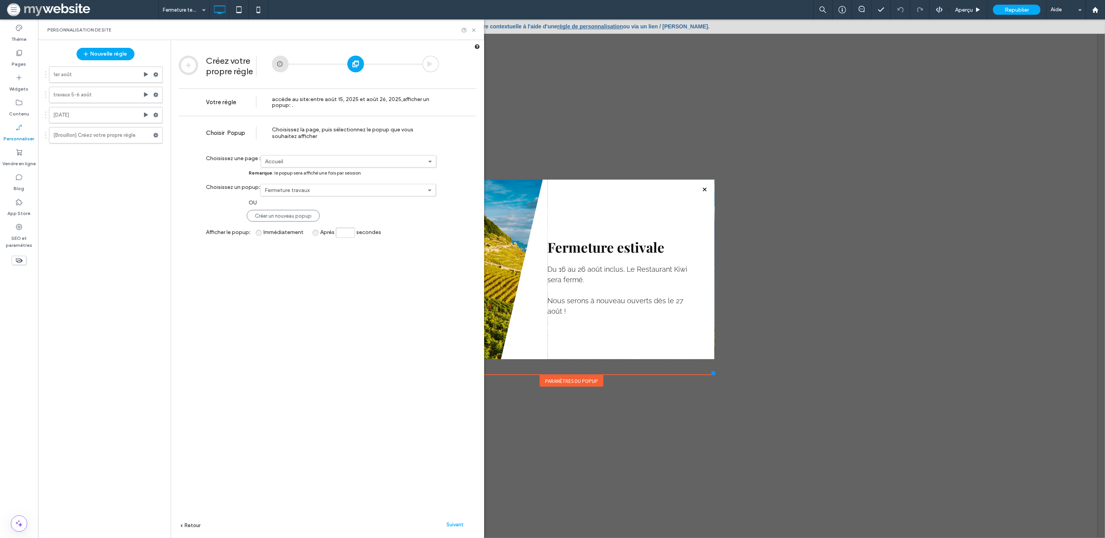
click at [340, 165] on label "Fermeture travaux" at bounding box center [346, 161] width 163 height 7
click at [0, 0] on label "Fermeture temporaire août 2025" at bounding box center [0, 0] width 0 height 0
click at [355, 217] on div "**********" at bounding box center [328, 338] width 298 height 445
click at [428, 63] on div at bounding box center [430, 64] width 17 height 17
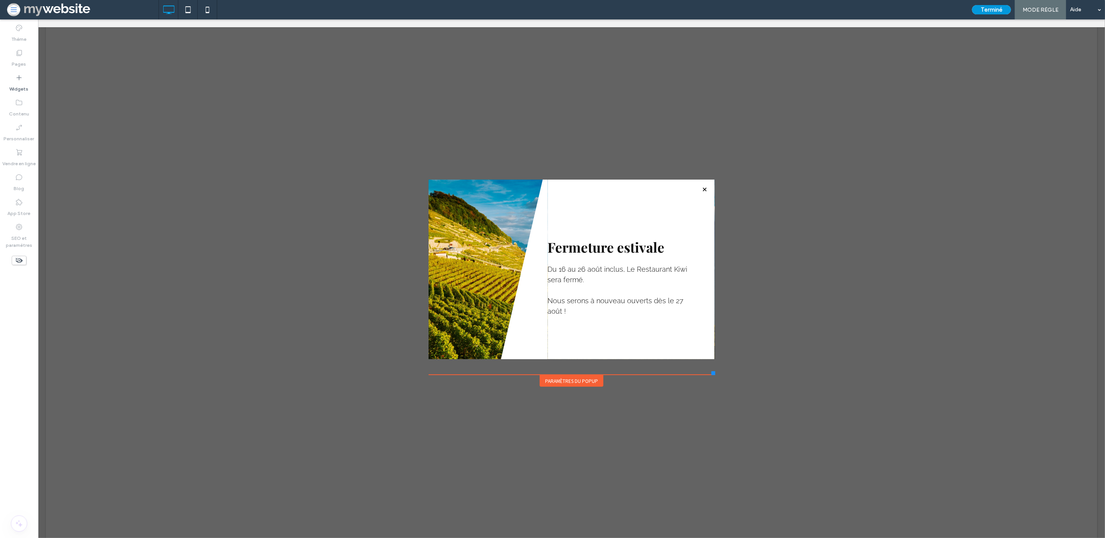
click at [984, 8] on button "Terminé" at bounding box center [991, 9] width 39 height 9
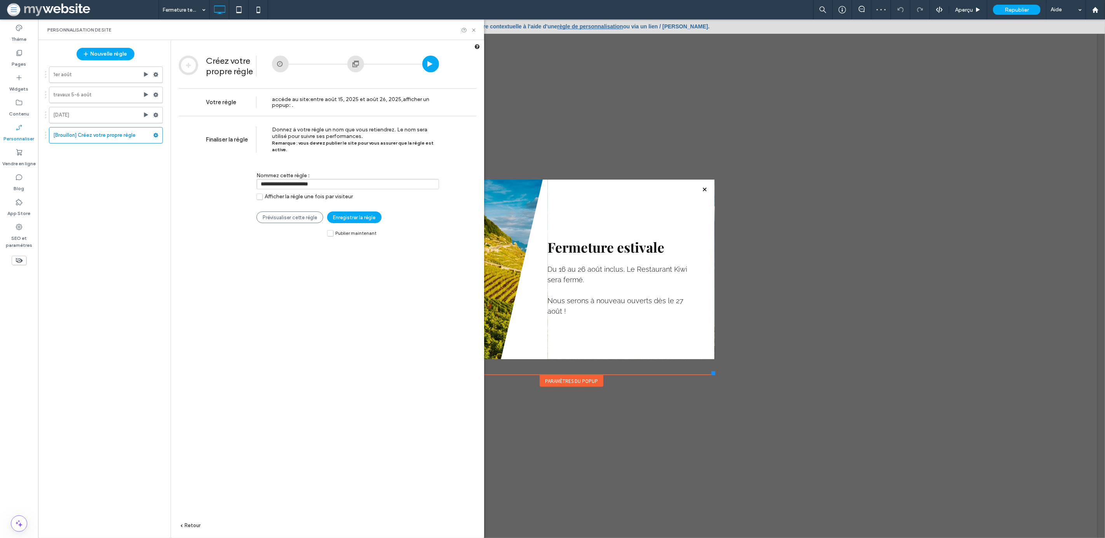
click at [326, 179] on input "**********" at bounding box center [347, 184] width 183 height 10
type input "**********"
click at [357, 230] on span "Publier maintenant" at bounding box center [355, 232] width 41 height 5
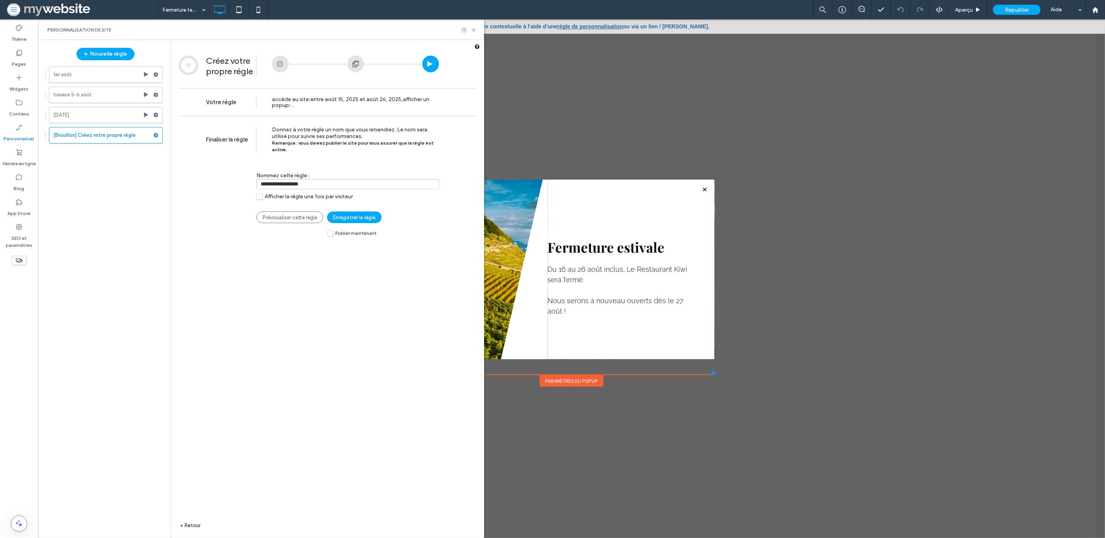
click at [366, 214] on span "Enregistrer la règle" at bounding box center [354, 217] width 42 height 6
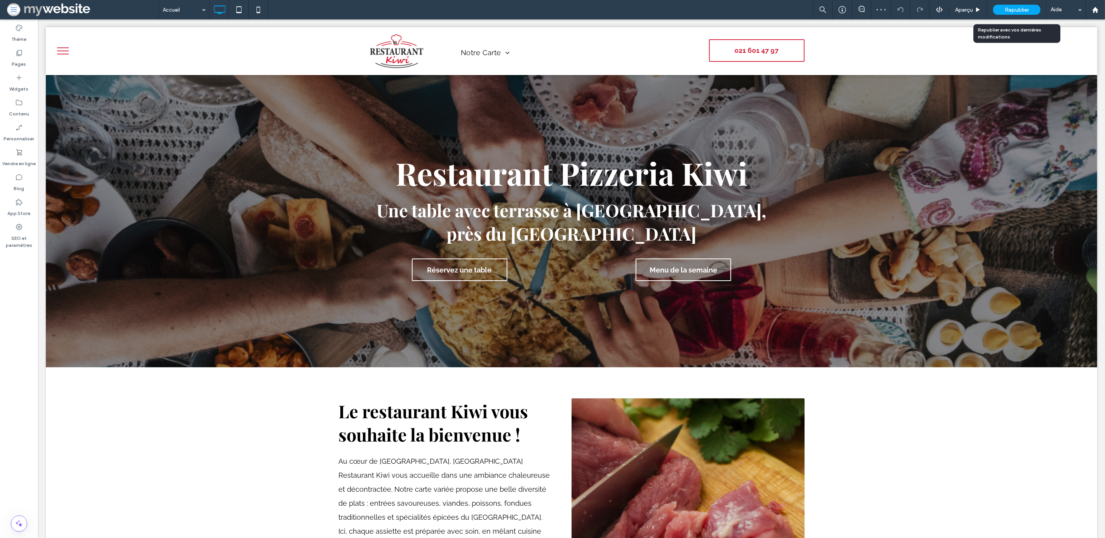
click at [1013, 10] on span "Republier" at bounding box center [1017, 10] width 24 height 7
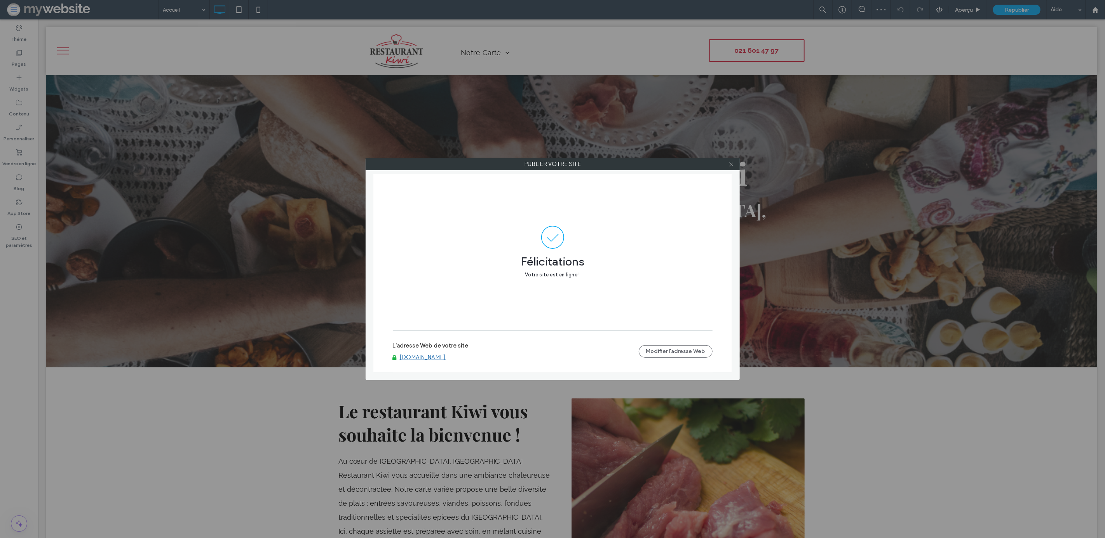
click at [733, 164] on icon at bounding box center [731, 164] width 6 height 6
